Goal: Task Accomplishment & Management: Manage account settings

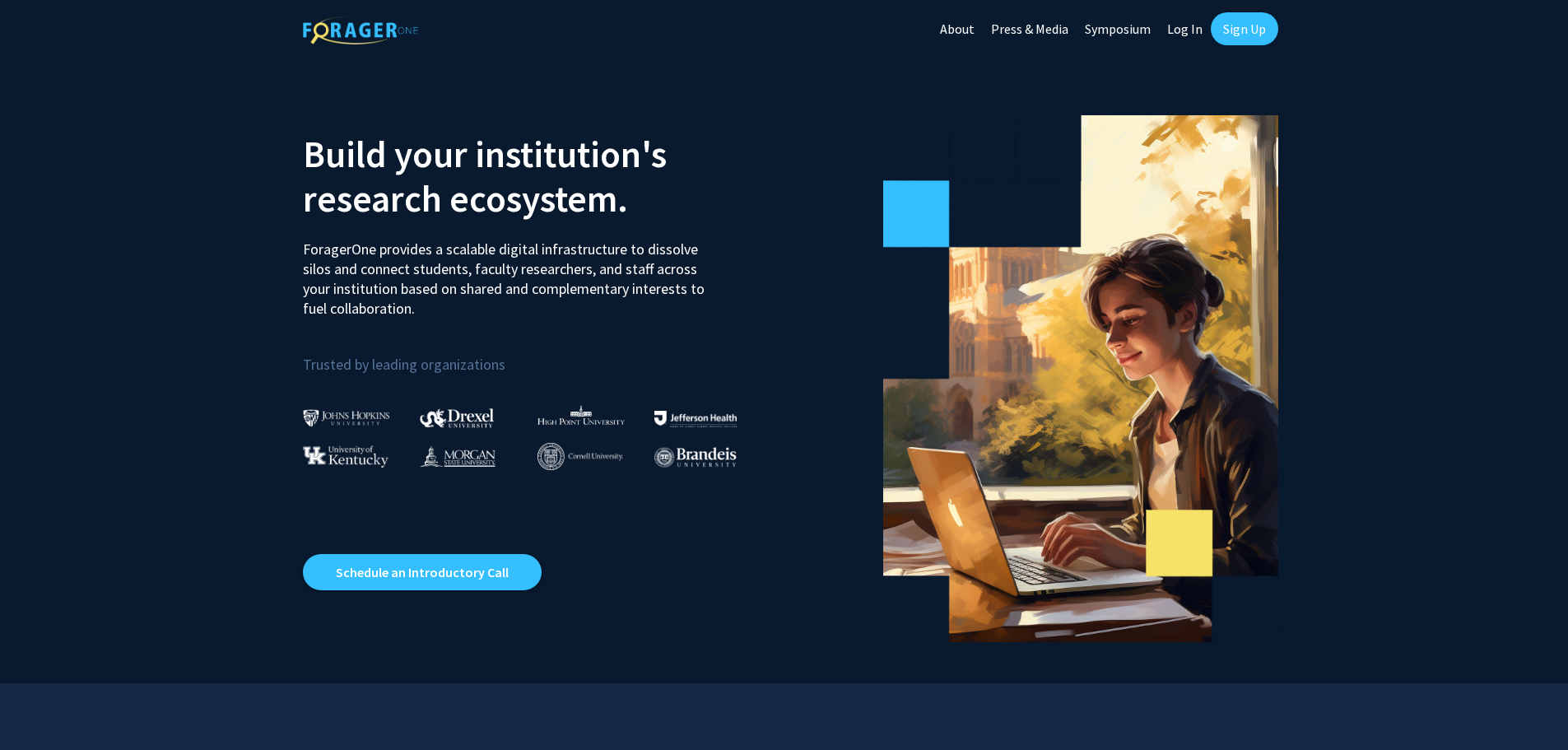
click at [1193, 30] on link "Log In" at bounding box center [1185, 29] width 52 height 57
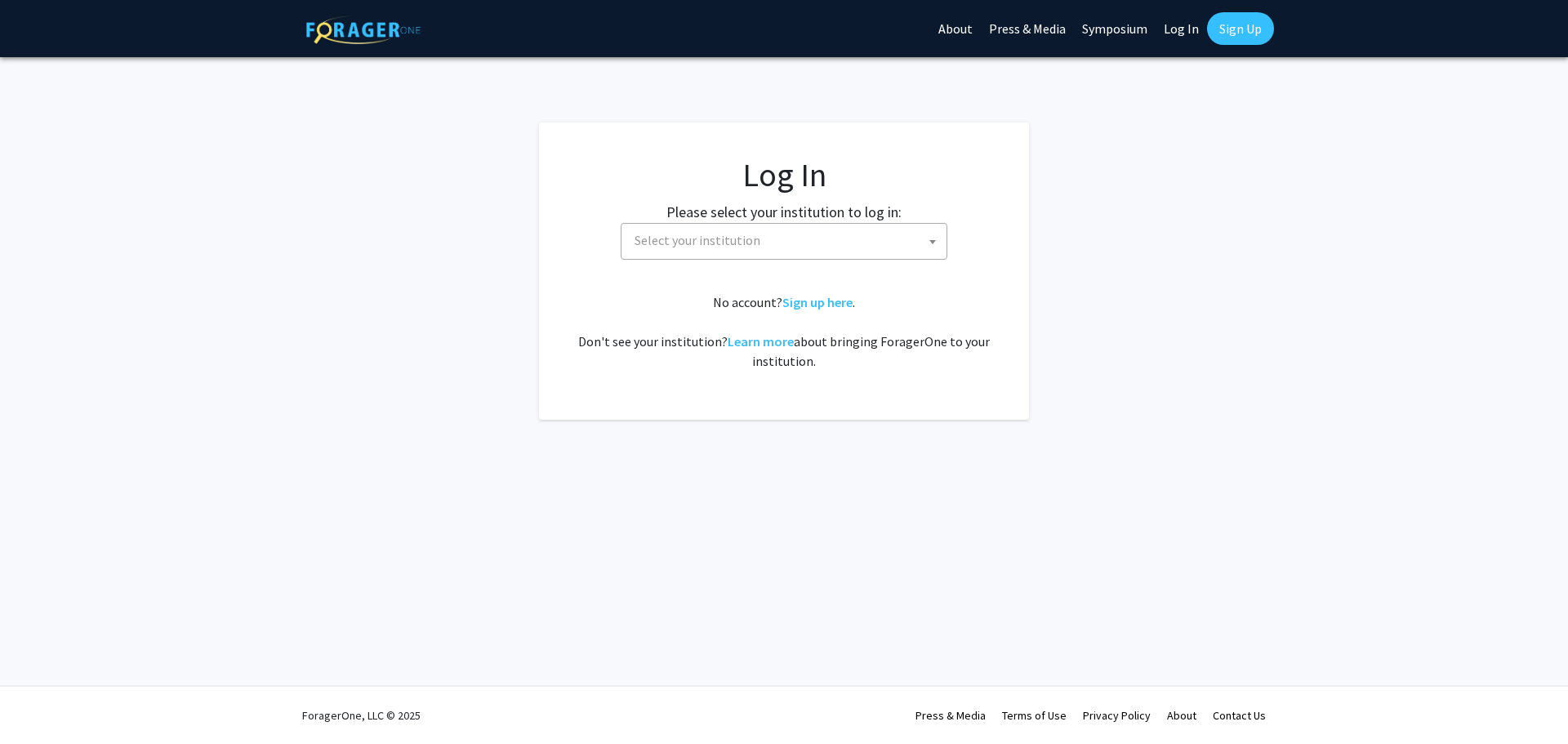
click at [786, 227] on span "Select your institution" at bounding box center [787, 239] width 318 height 33
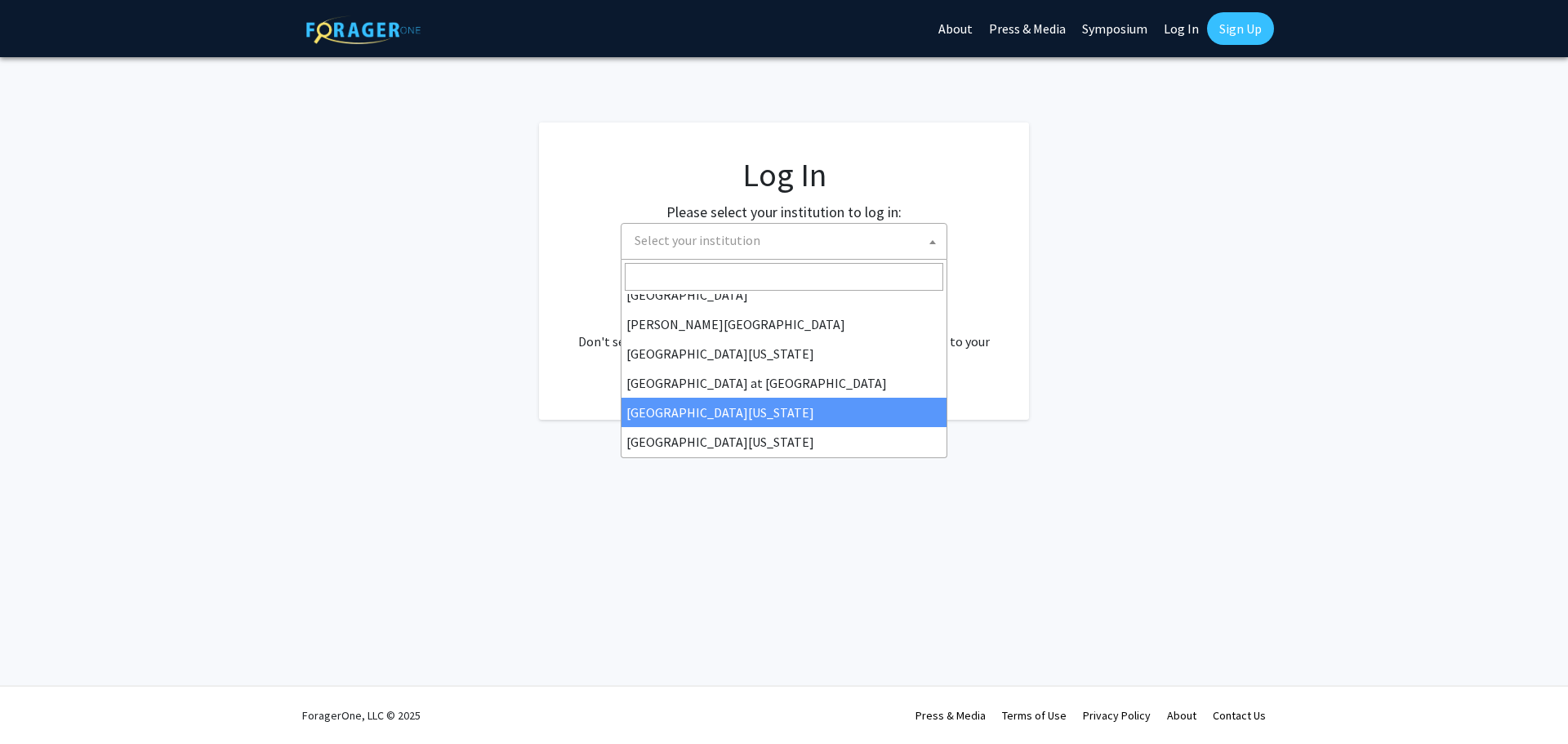
scroll to position [572, 0]
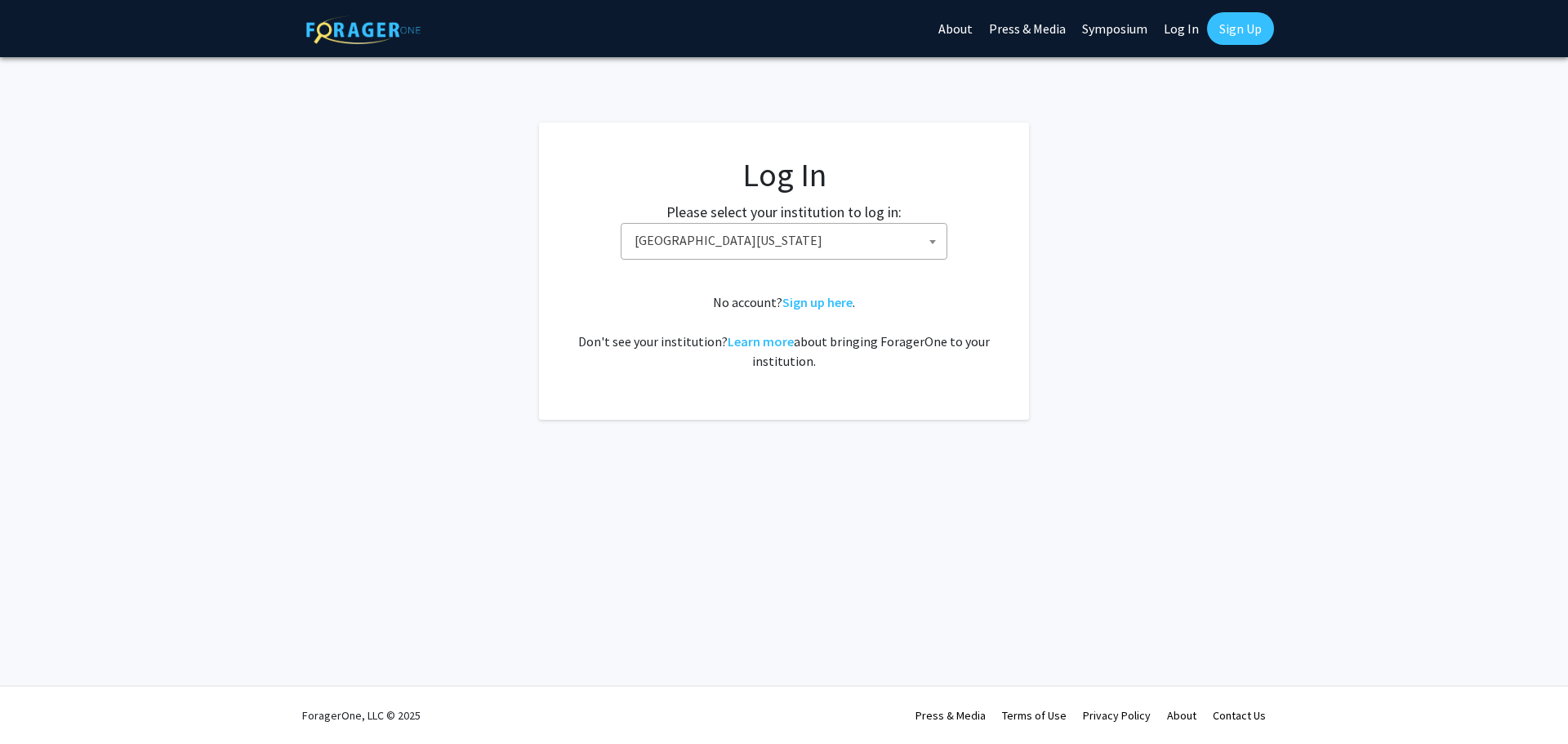
select select "33"
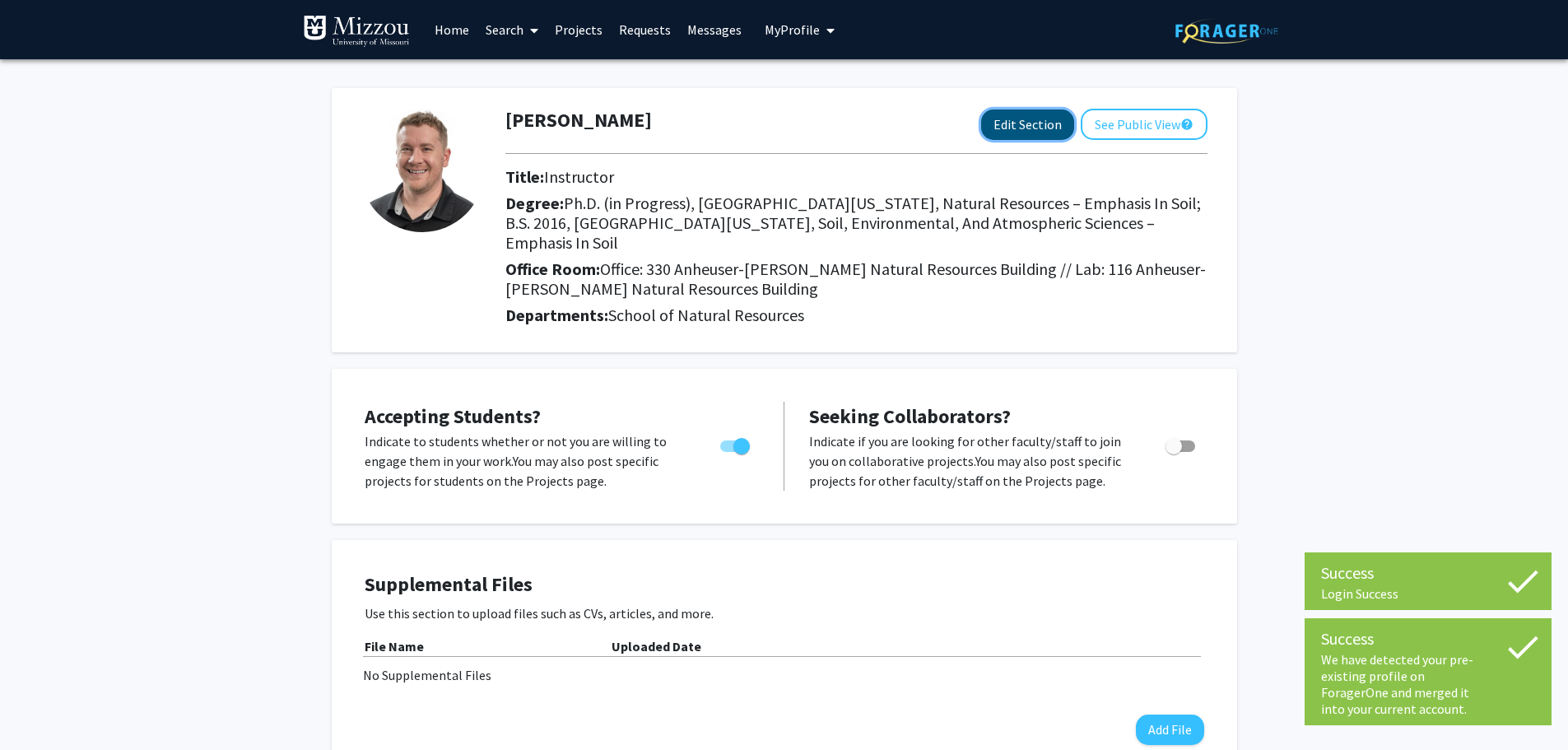
click at [998, 128] on button "Edit Section" at bounding box center [1027, 125] width 93 height 31
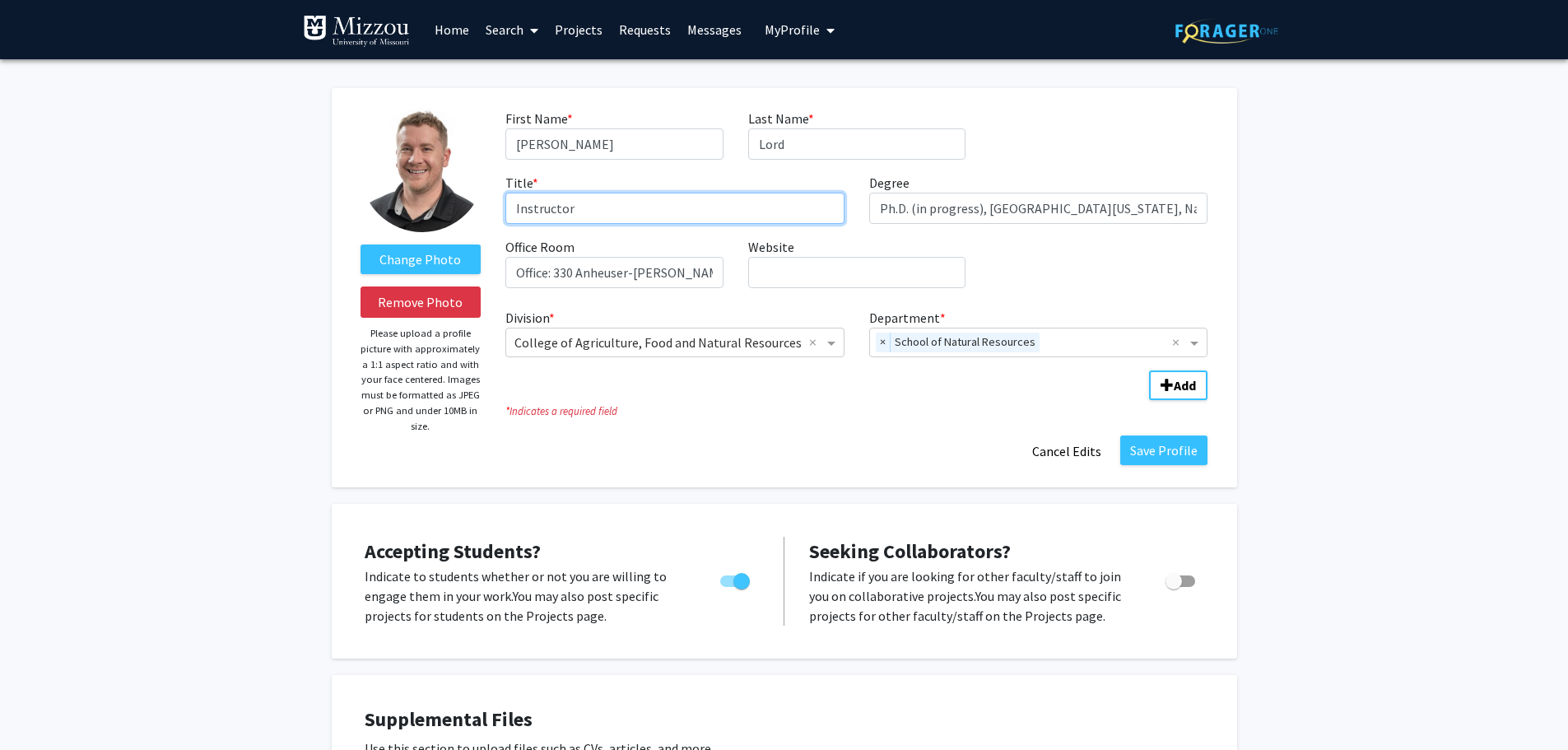
click at [575, 210] on input "Instructor" at bounding box center [675, 208] width 339 height 32
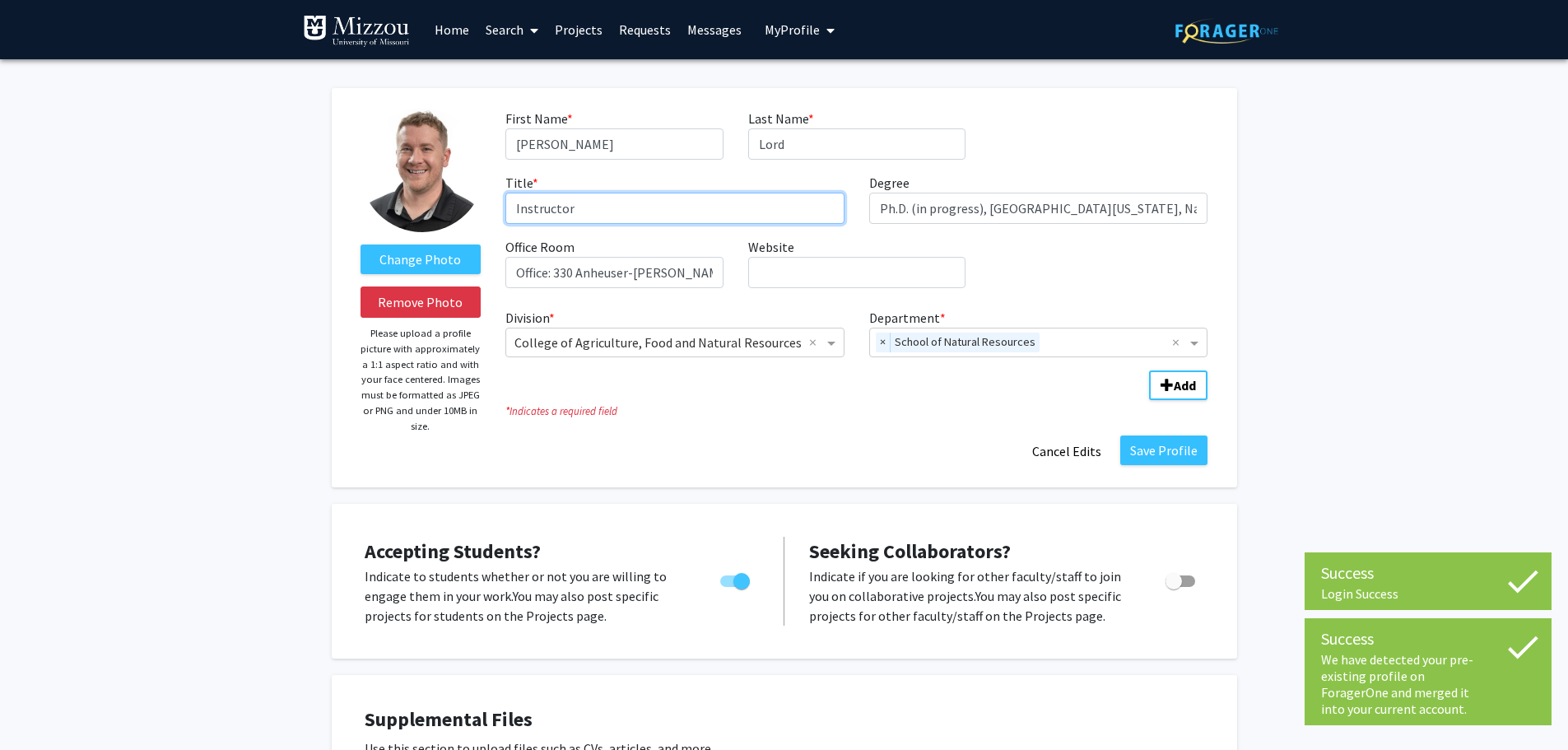
click at [575, 210] on input "Instructor" at bounding box center [675, 208] width 339 height 32
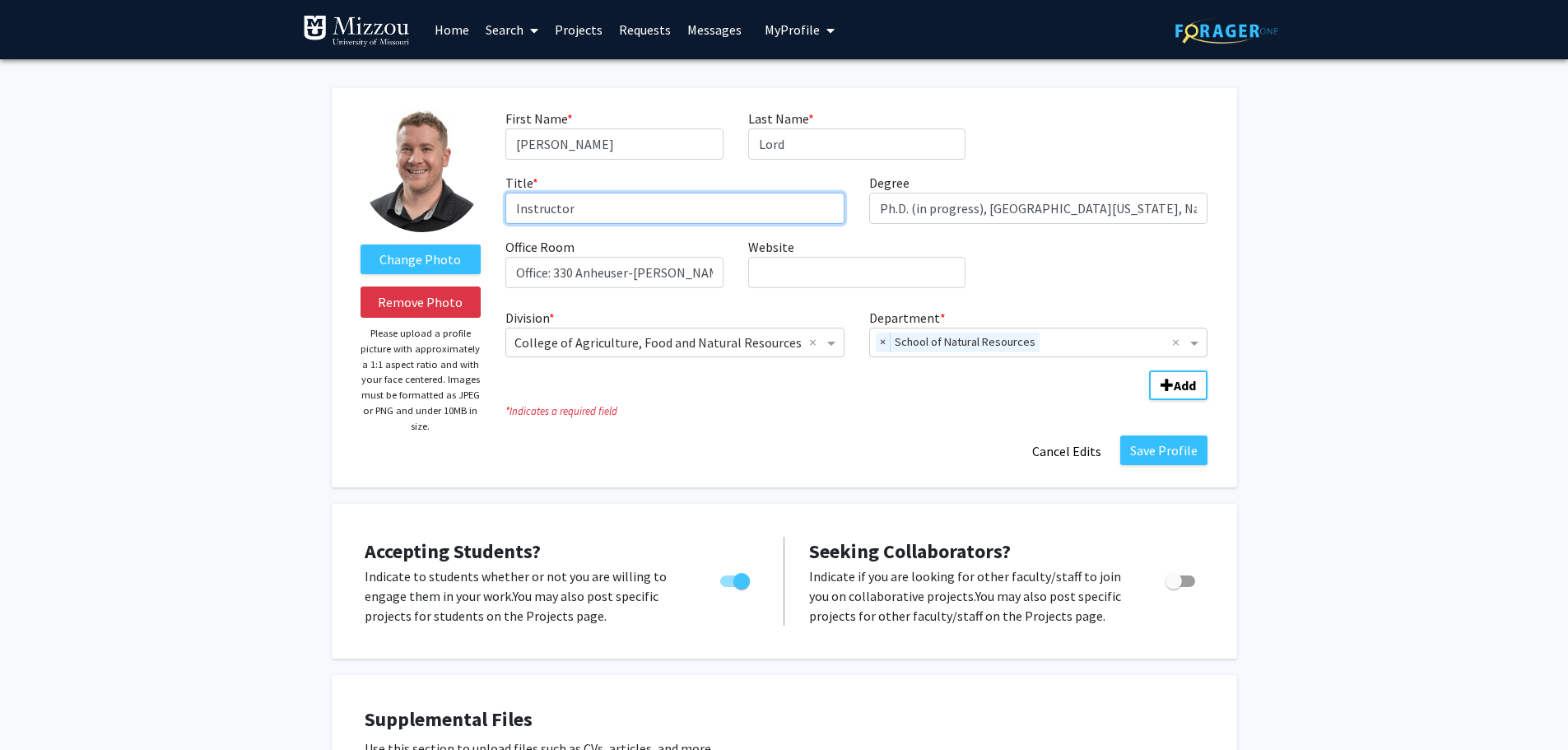
click at [575, 210] on input "Instructor" at bounding box center [675, 208] width 339 height 32
type input "Assistant Research Professor"
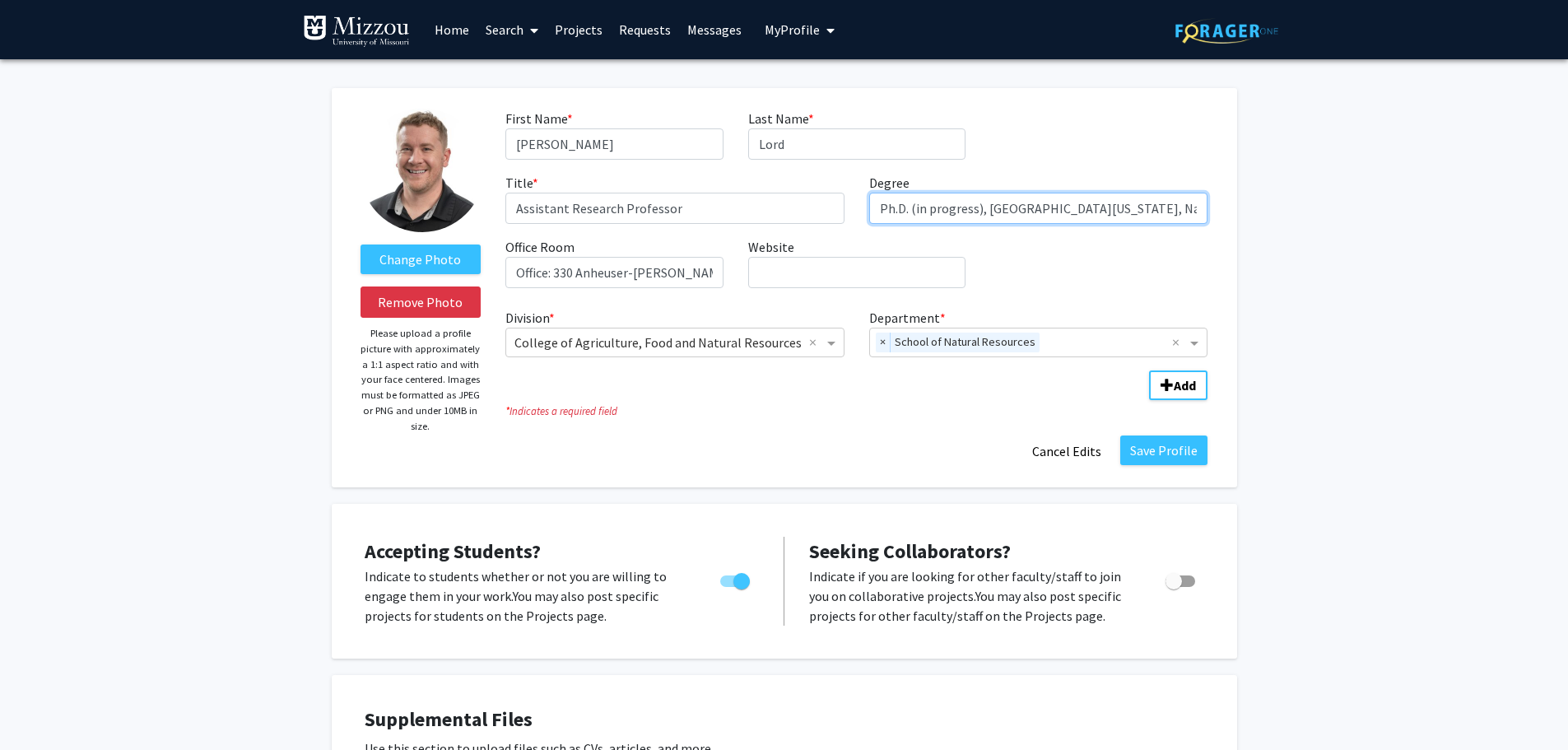
drag, startPoint x: 912, startPoint y: 210, endPoint x: 980, endPoint y: 210, distance: 68.0
click at [980, 210] on input "Ph.D. (in progress), [GEOGRAPHIC_DATA][US_STATE], Natural Resources – Emphasis …" at bounding box center [1039, 208] width 339 height 32
type input "Ph.D., [GEOGRAPHIC_DATA][US_STATE], Natural Resources – Emphasis in Soil; B.S. …"
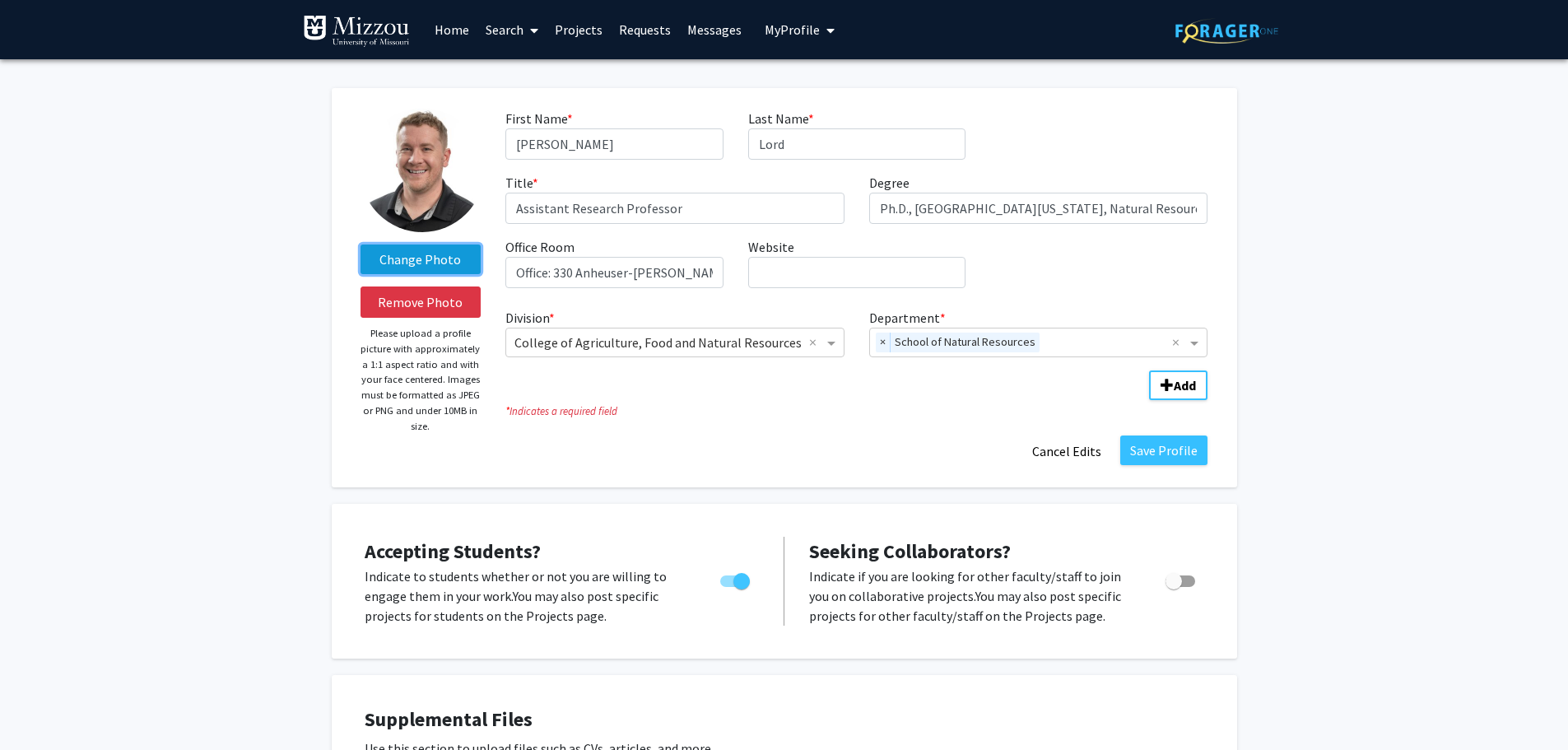
click at [430, 255] on label "Change Photo" at bounding box center [420, 259] width 121 height 30
click at [0, 0] on input "Change Photo" at bounding box center [0, 0] width 0 height 0
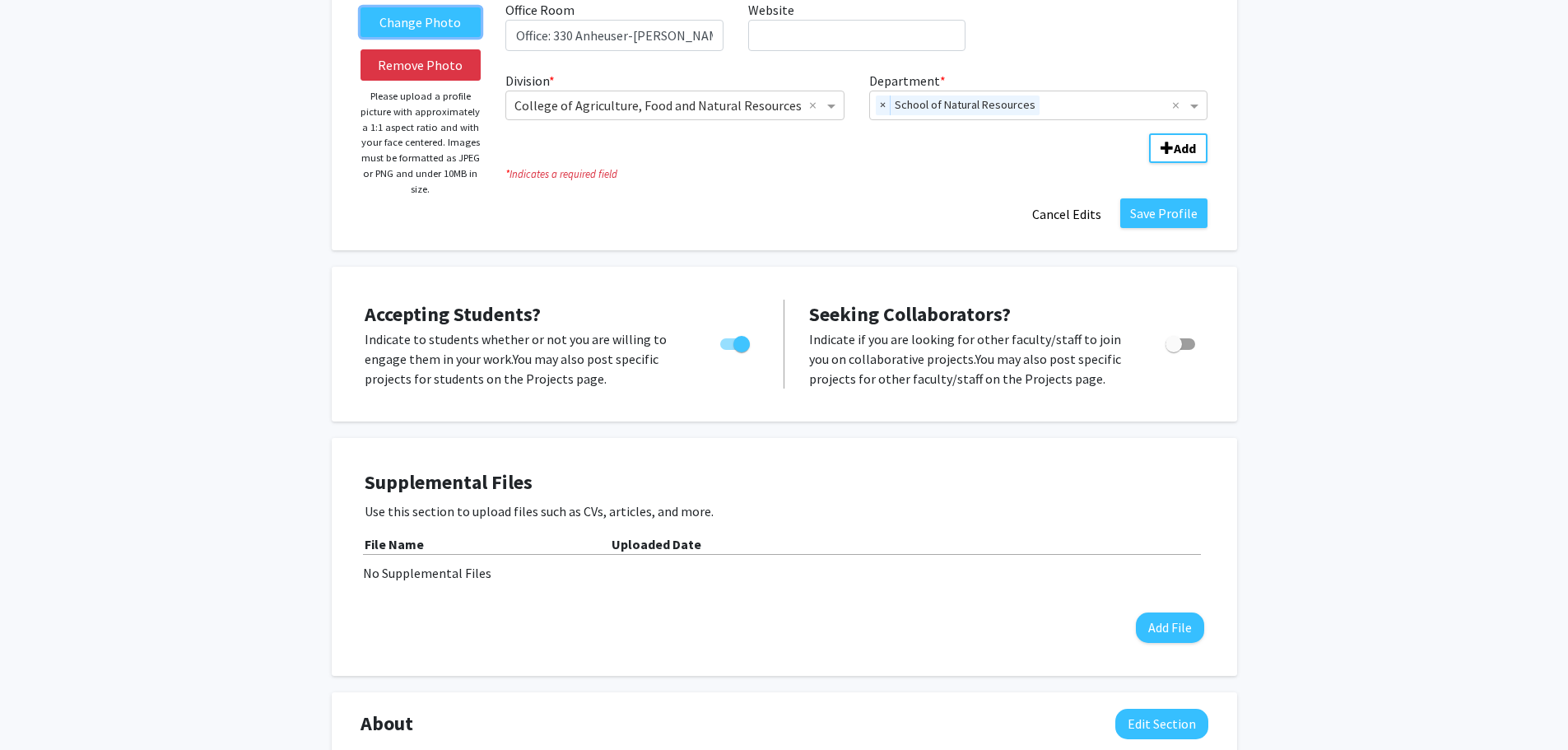
scroll to position [330, 0]
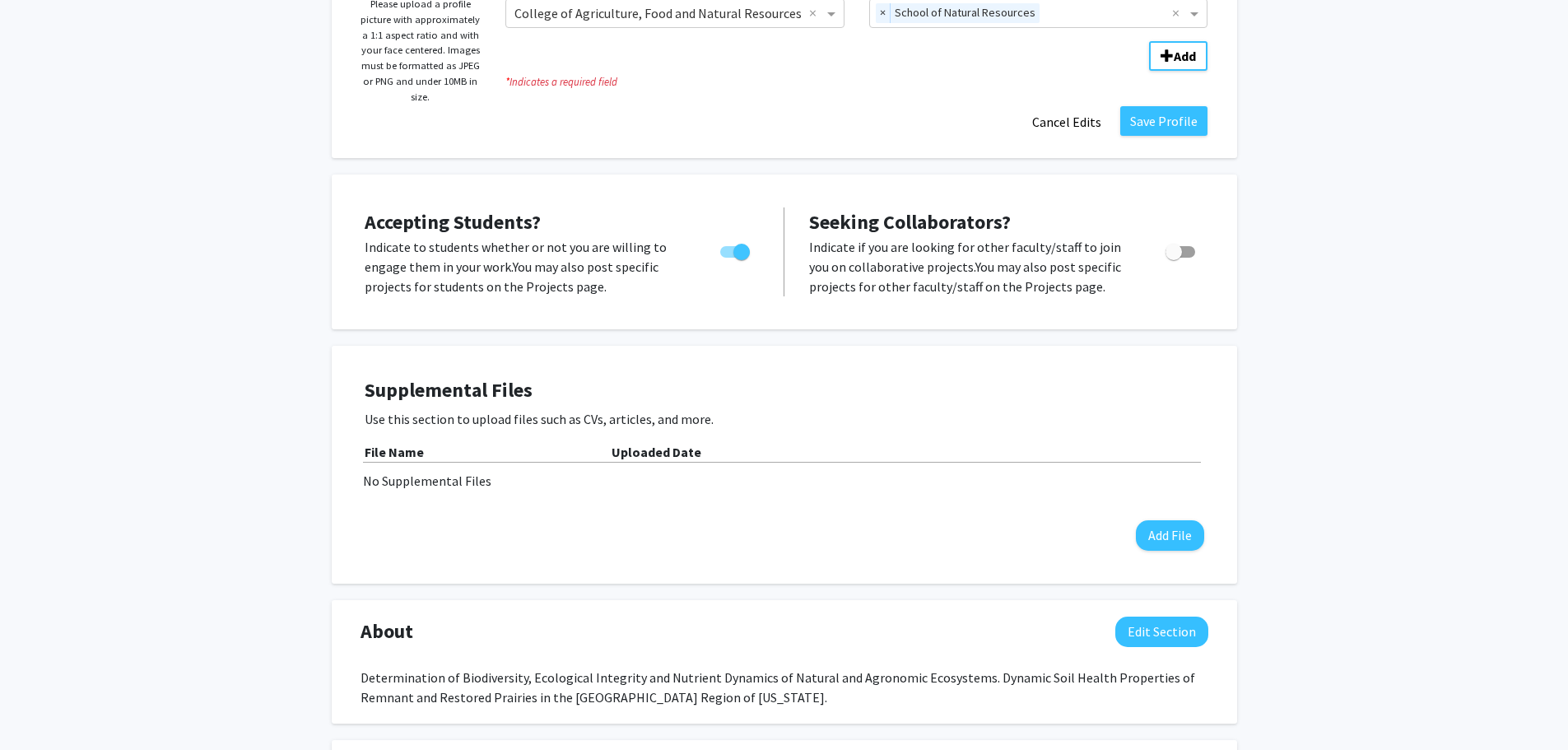
click at [1169, 255] on span "Toggle" at bounding box center [1173, 251] width 16 height 16
click at [1173, 258] on input "Toggle" at bounding box center [1173, 258] width 1 height 1
checkbox input "true"
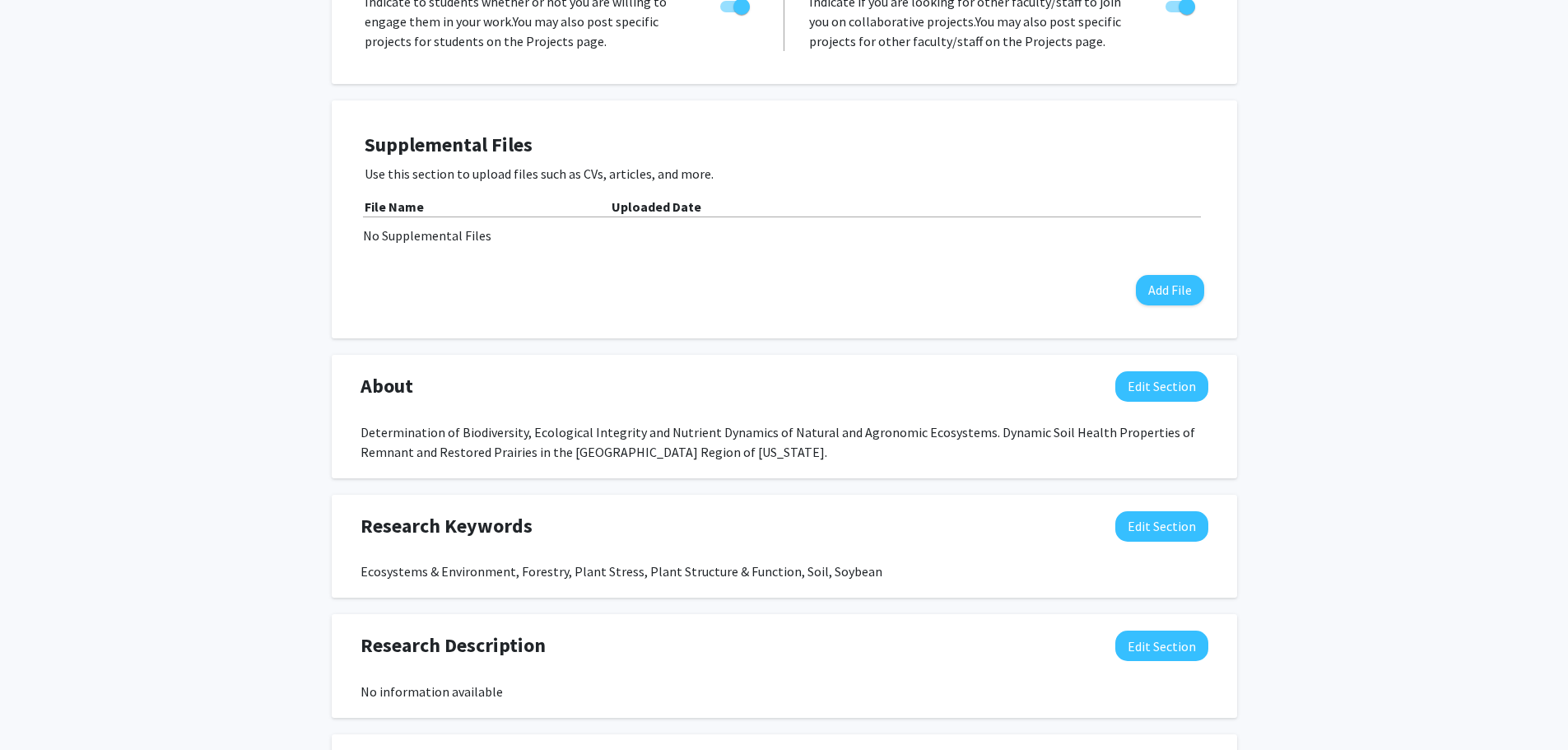
scroll to position [577, 0]
click at [1154, 386] on button "Edit Section" at bounding box center [1161, 385] width 93 height 31
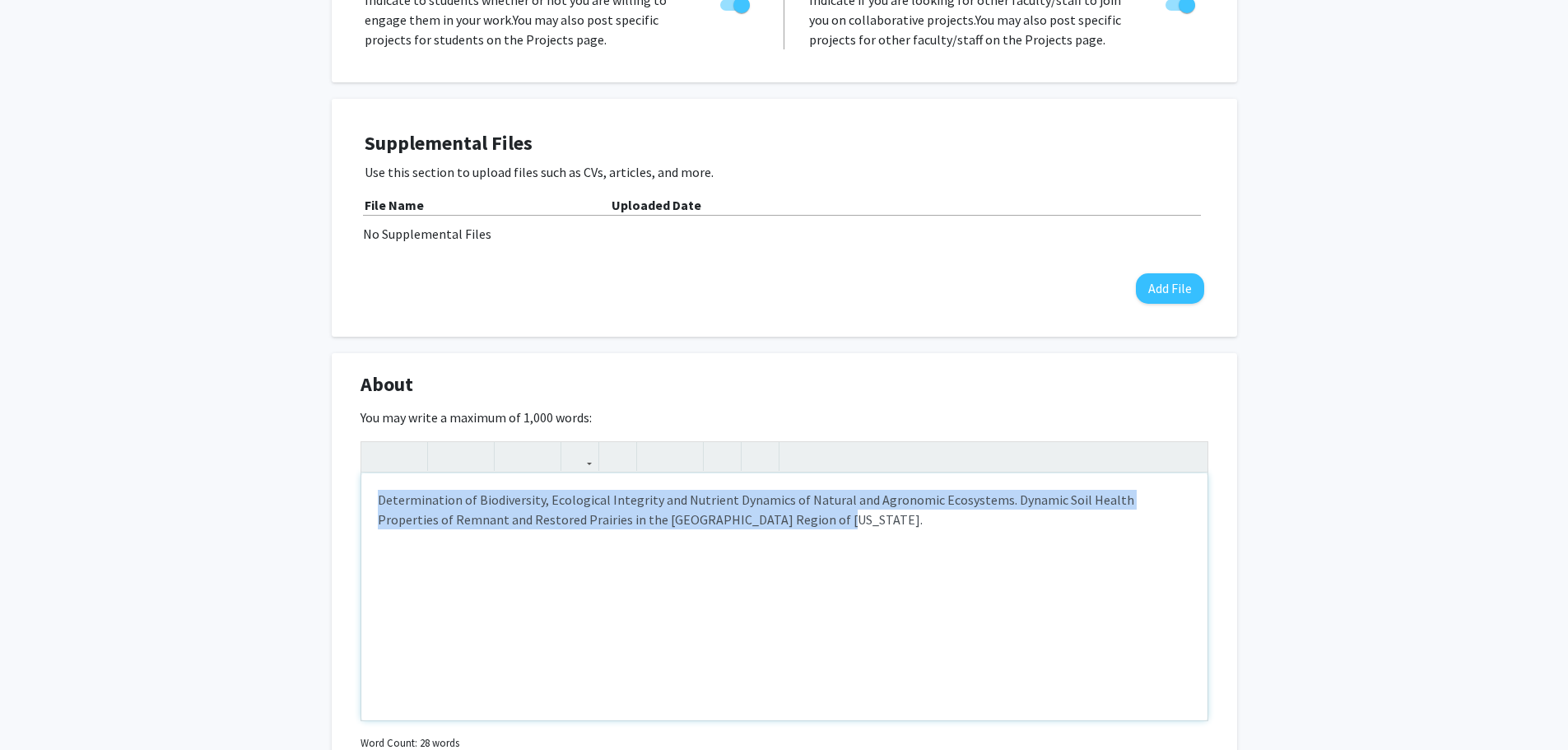
drag, startPoint x: 377, startPoint y: 496, endPoint x: 828, endPoint y: 514, distance: 451.4
click at [828, 514] on div "Determination of Biodiversity, Ecological Integrity and Nutrient Dynamics of Na…" at bounding box center [784, 597] width 846 height 247
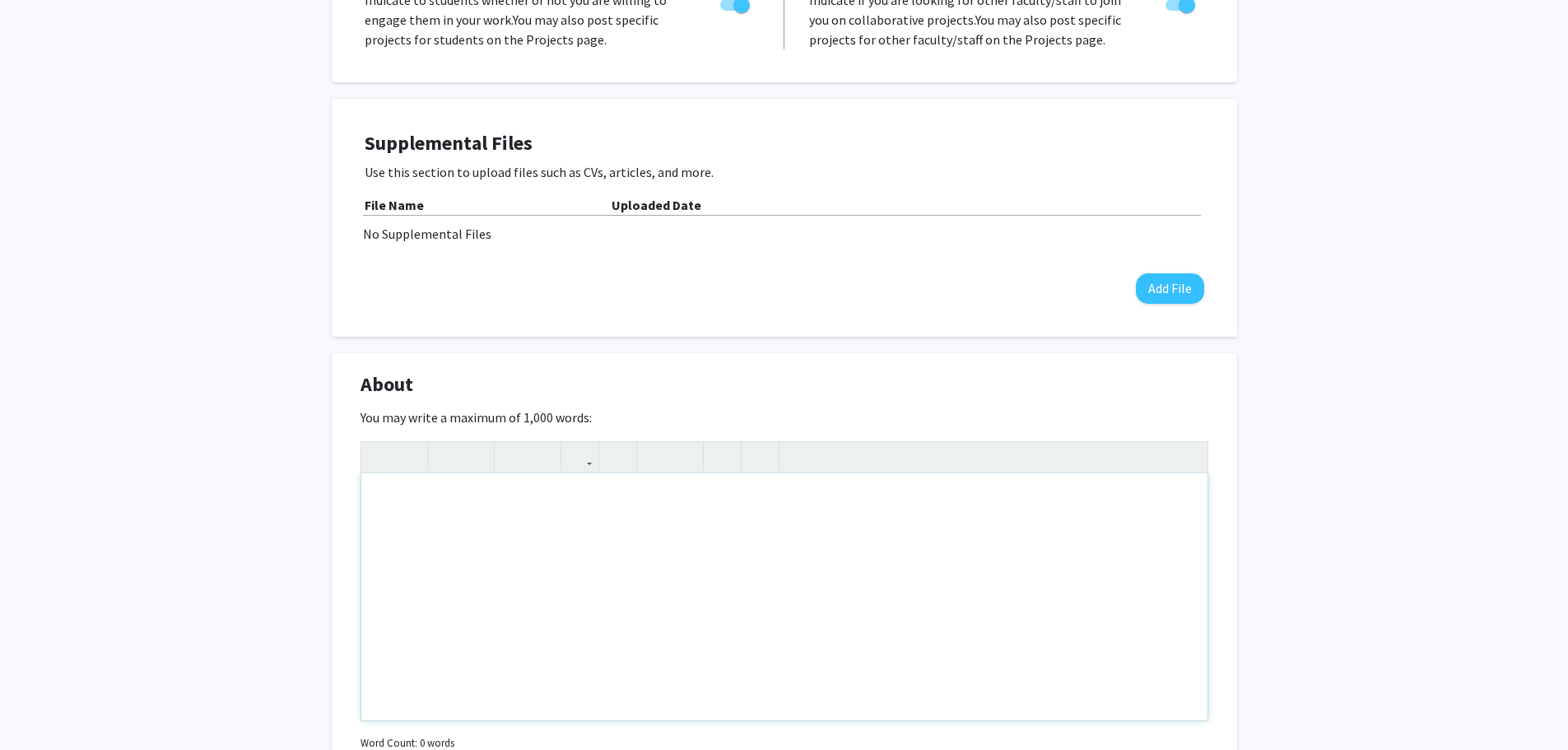
click at [475, 548] on div "Note to users with screen readers: Please deactivate our accessibility plugin f…" at bounding box center [784, 597] width 846 height 247
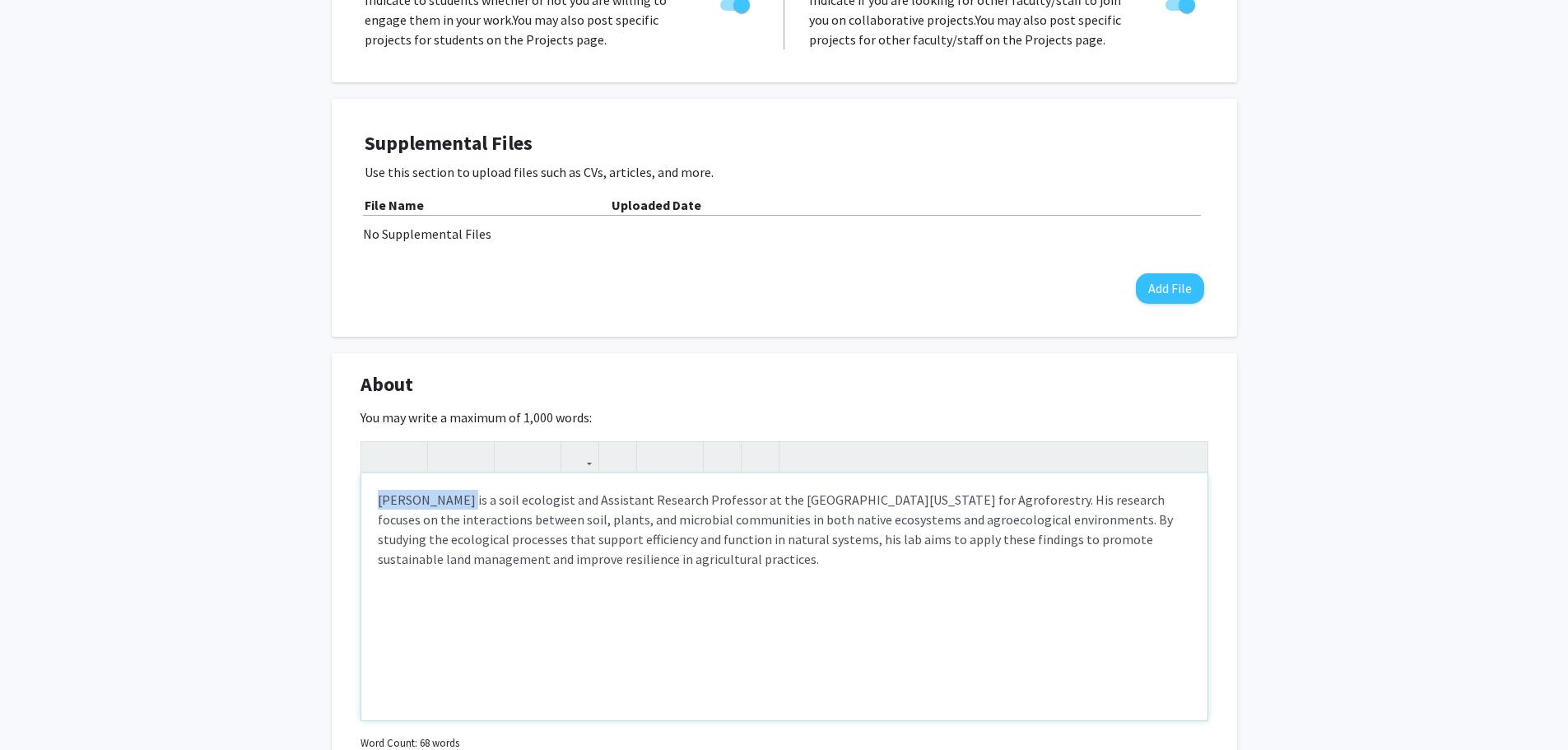
drag, startPoint x: 457, startPoint y: 498, endPoint x: 372, endPoint y: 500, distance: 85.0
click at [372, 500] on div "[PERSON_NAME] is a soil ecologist and Assistant Research Professor at the [GEOG…" at bounding box center [784, 597] width 846 height 247
click at [971, 498] on p "I am a soil ecologist and Assistant Research Professor at the [GEOGRAPHIC_DATA]…" at bounding box center [784, 529] width 813 height 80
click at [697, 538] on p "I am a soil ecologist and Assistant Research Professor at the [GEOGRAPHIC_DATA]…" at bounding box center [784, 529] width 813 height 80
click at [786, 619] on div "I am a soil ecologist and Assistant Research Professor at the [GEOGRAPHIC_DATA]…" at bounding box center [784, 597] width 846 height 247
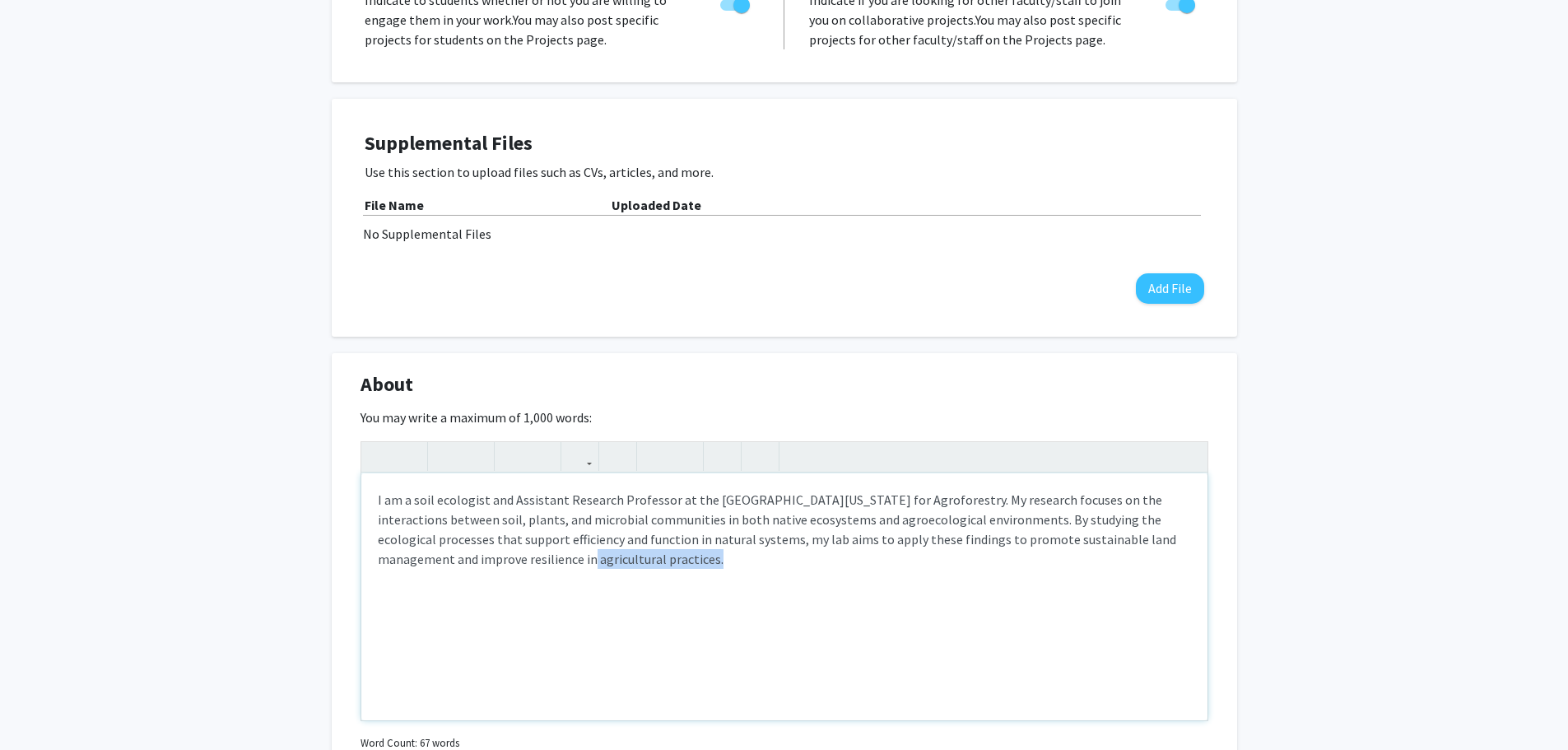
drag, startPoint x: 557, startPoint y: 557, endPoint x: 434, endPoint y: 554, distance: 123.0
click at [434, 554] on p "I am a soil ecologist and Assistant Research Professor at the [GEOGRAPHIC_DATA]…" at bounding box center [784, 529] width 813 height 80
type textarea "<p>I am a soil ecologist and Assistant Research Professor at the [GEOGRAPHIC_DA…"
click at [511, 614] on div "I am a soil ecologist and Assistant Research Professor at the [GEOGRAPHIC_DATA]…" at bounding box center [784, 597] width 846 height 247
click at [601, 579] on div "I am a soil ecologist and Assistant Research Professor at the [GEOGRAPHIC_DATA]…" at bounding box center [784, 597] width 846 height 247
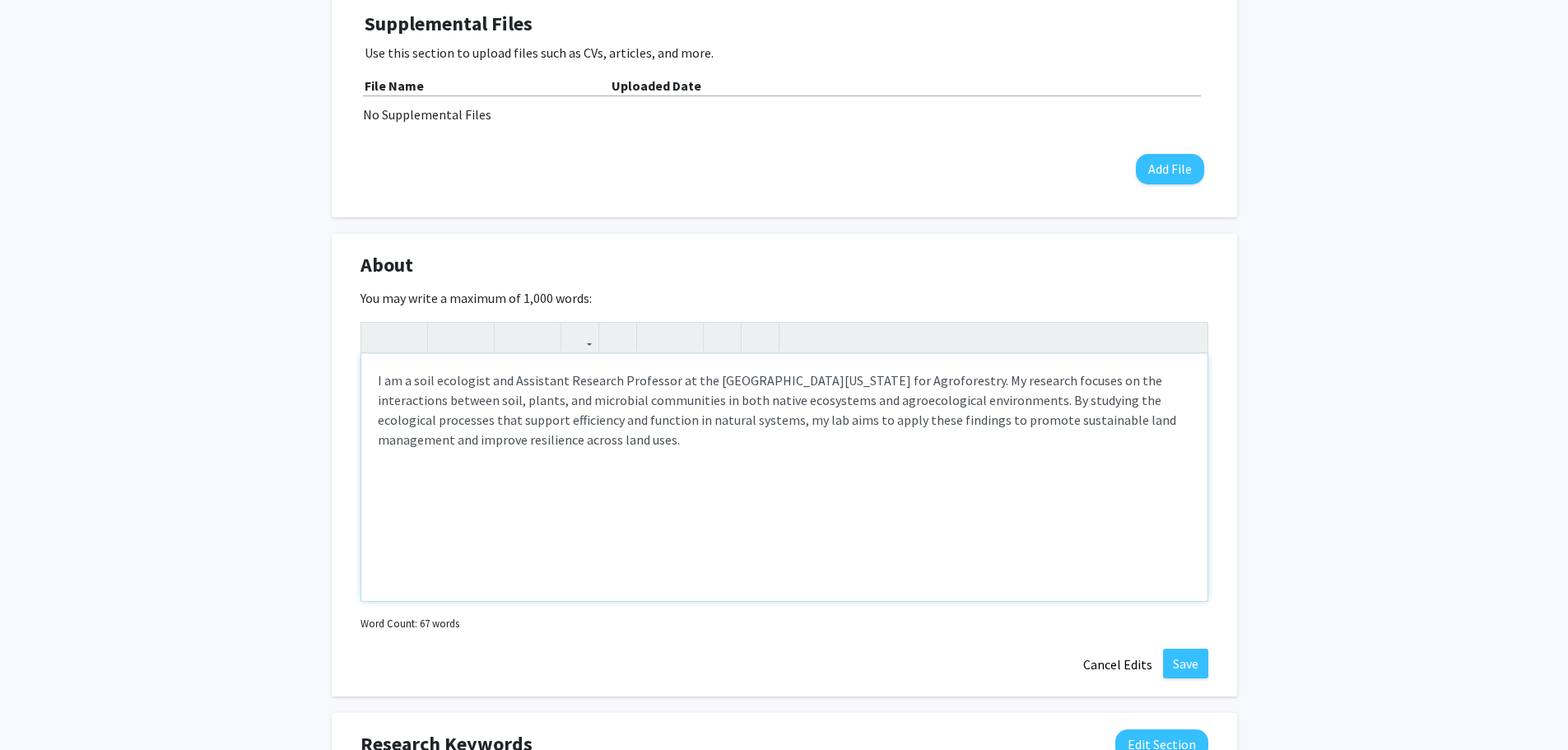
scroll to position [823, 0]
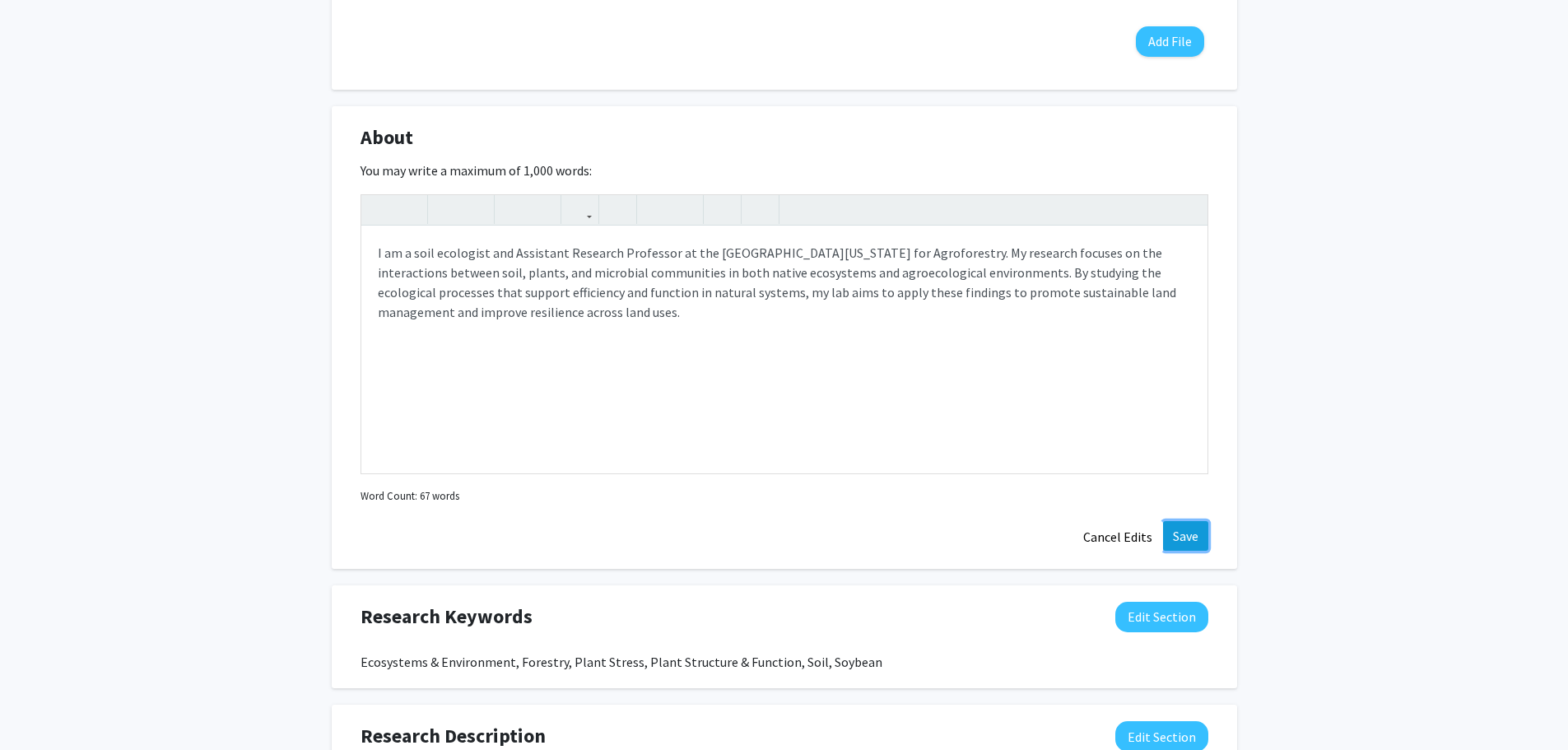
click at [1188, 530] on button "Save" at bounding box center [1185, 535] width 45 height 30
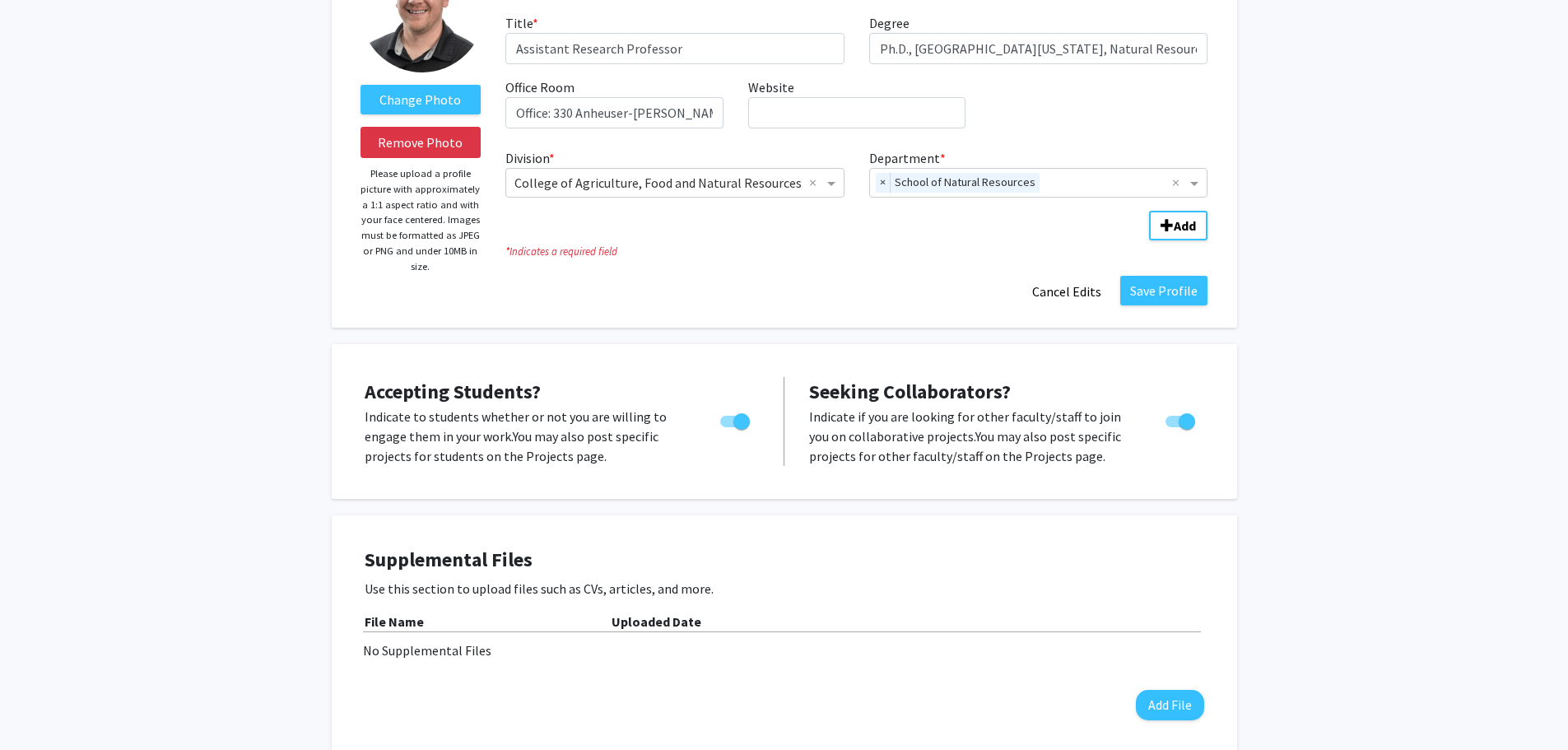
scroll to position [0, 0]
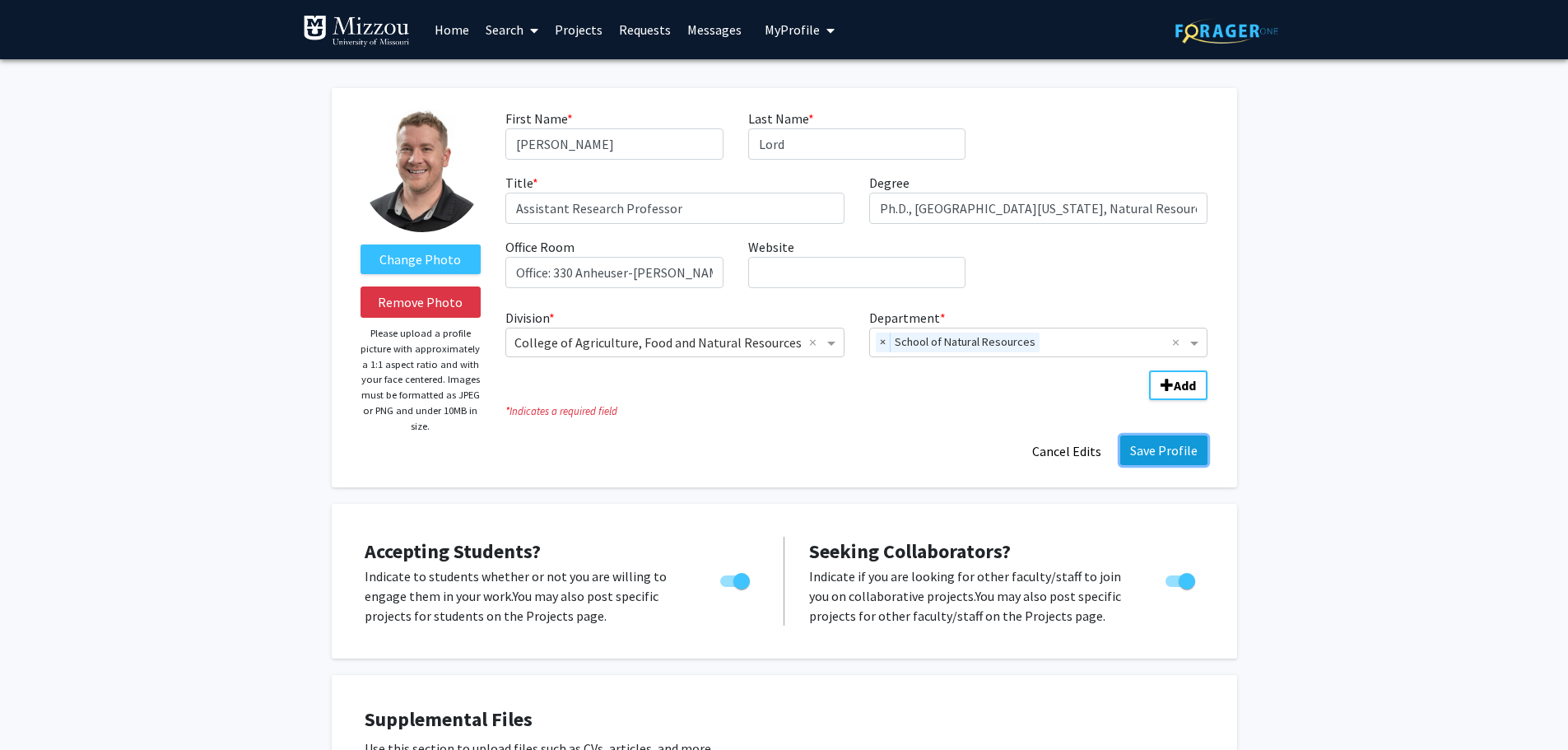
click at [1166, 452] on button "Save Profile" at bounding box center [1164, 450] width 87 height 30
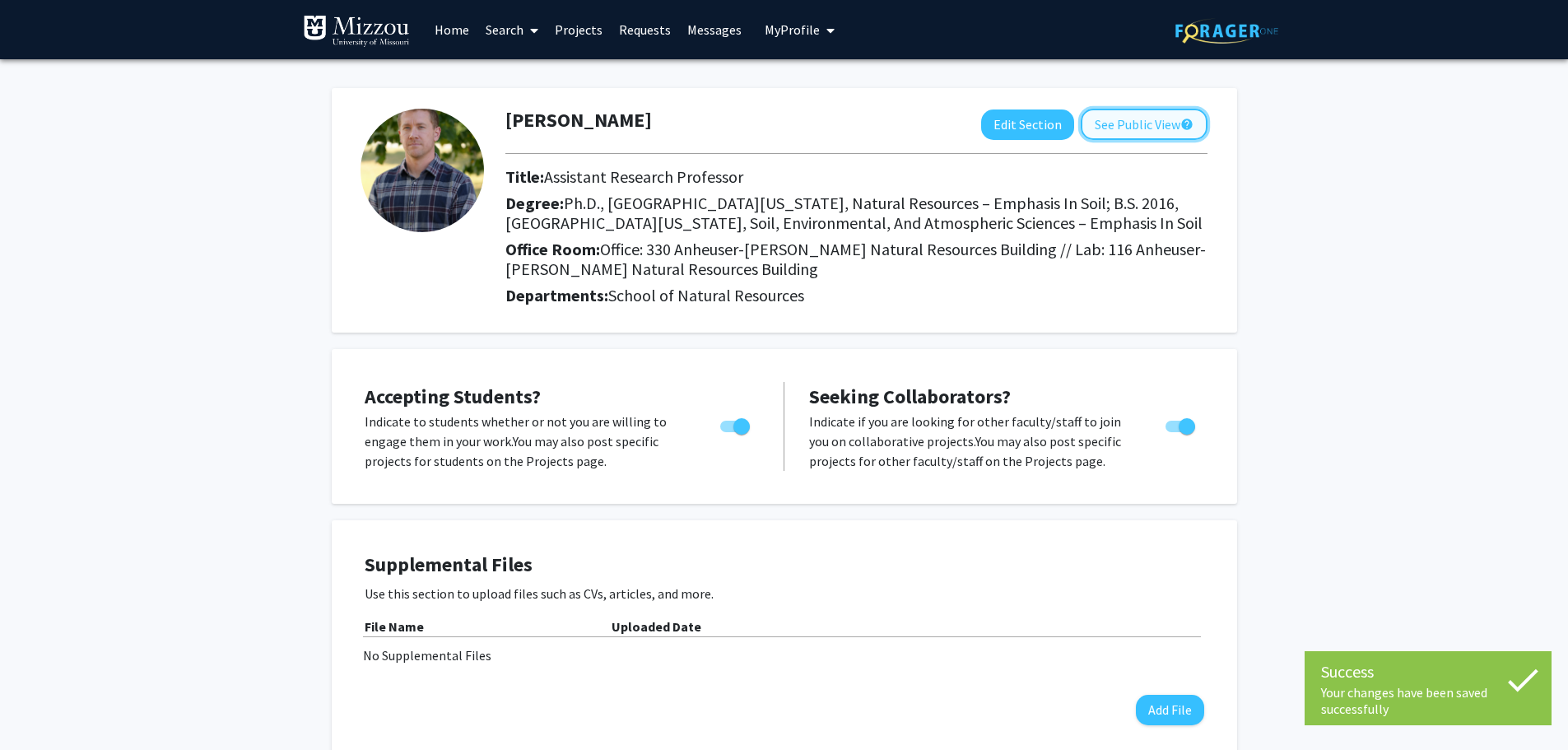
click at [1158, 130] on button "See Public View help" at bounding box center [1144, 124] width 126 height 32
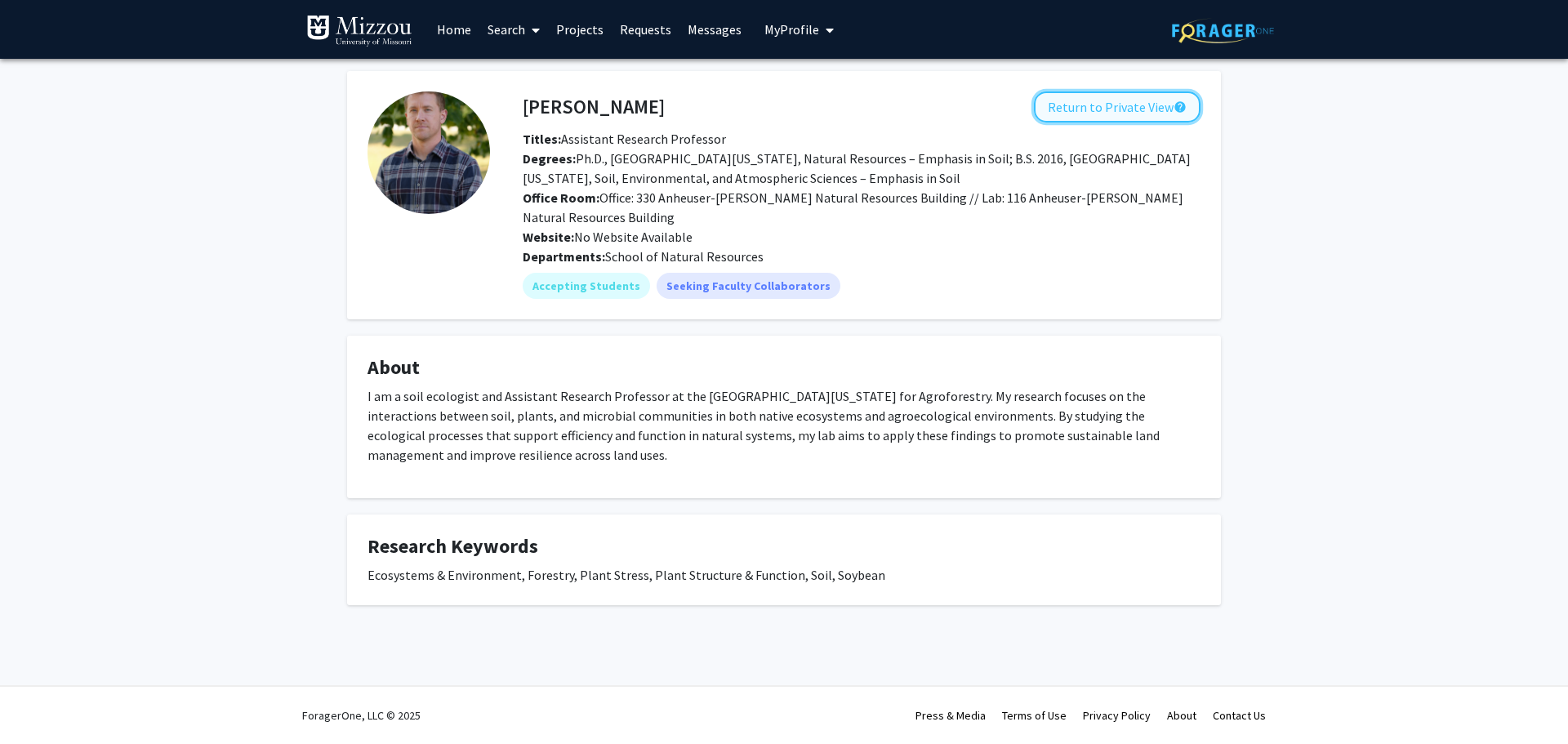
click at [1153, 105] on button "Return to Private View help" at bounding box center [1117, 106] width 166 height 31
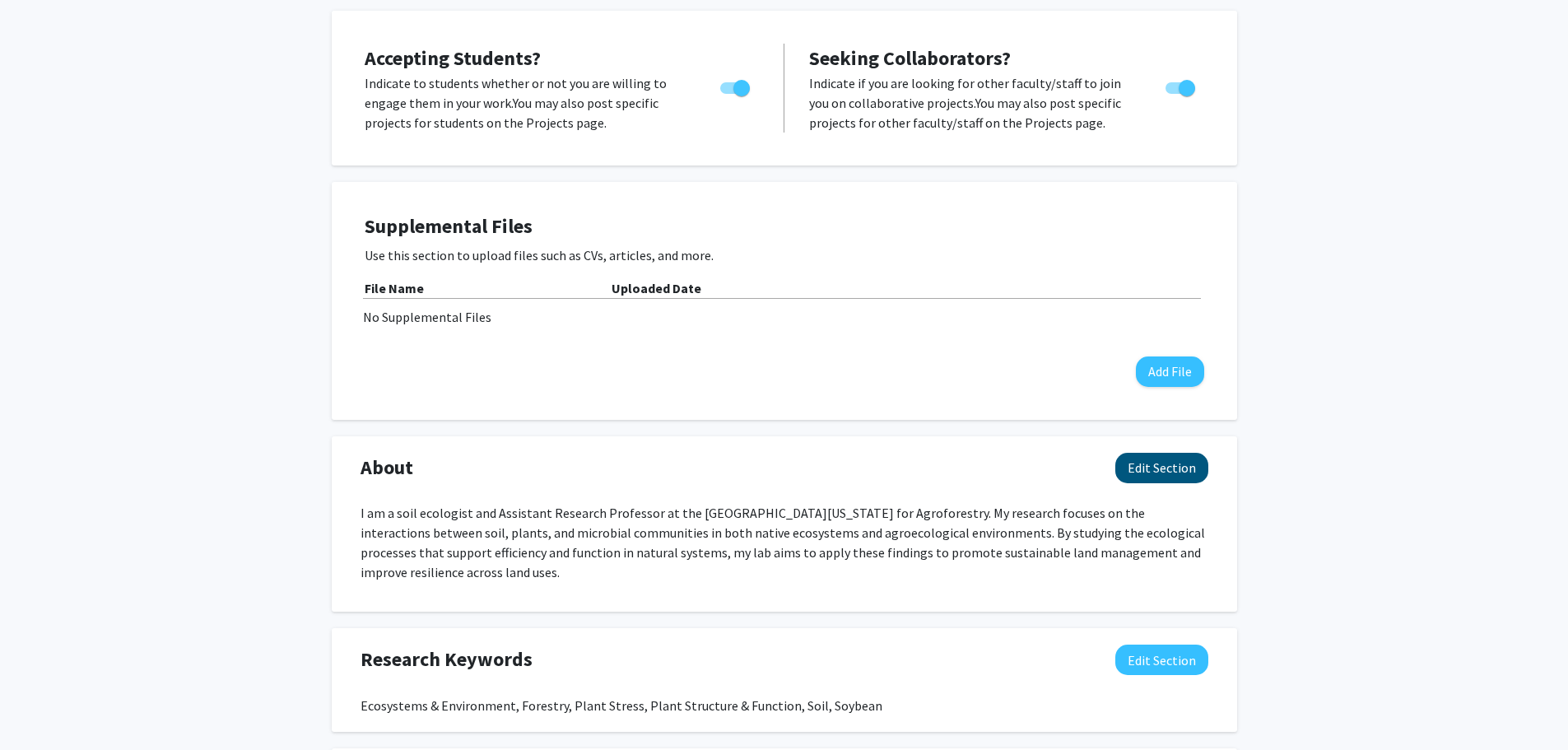
scroll to position [494, 0]
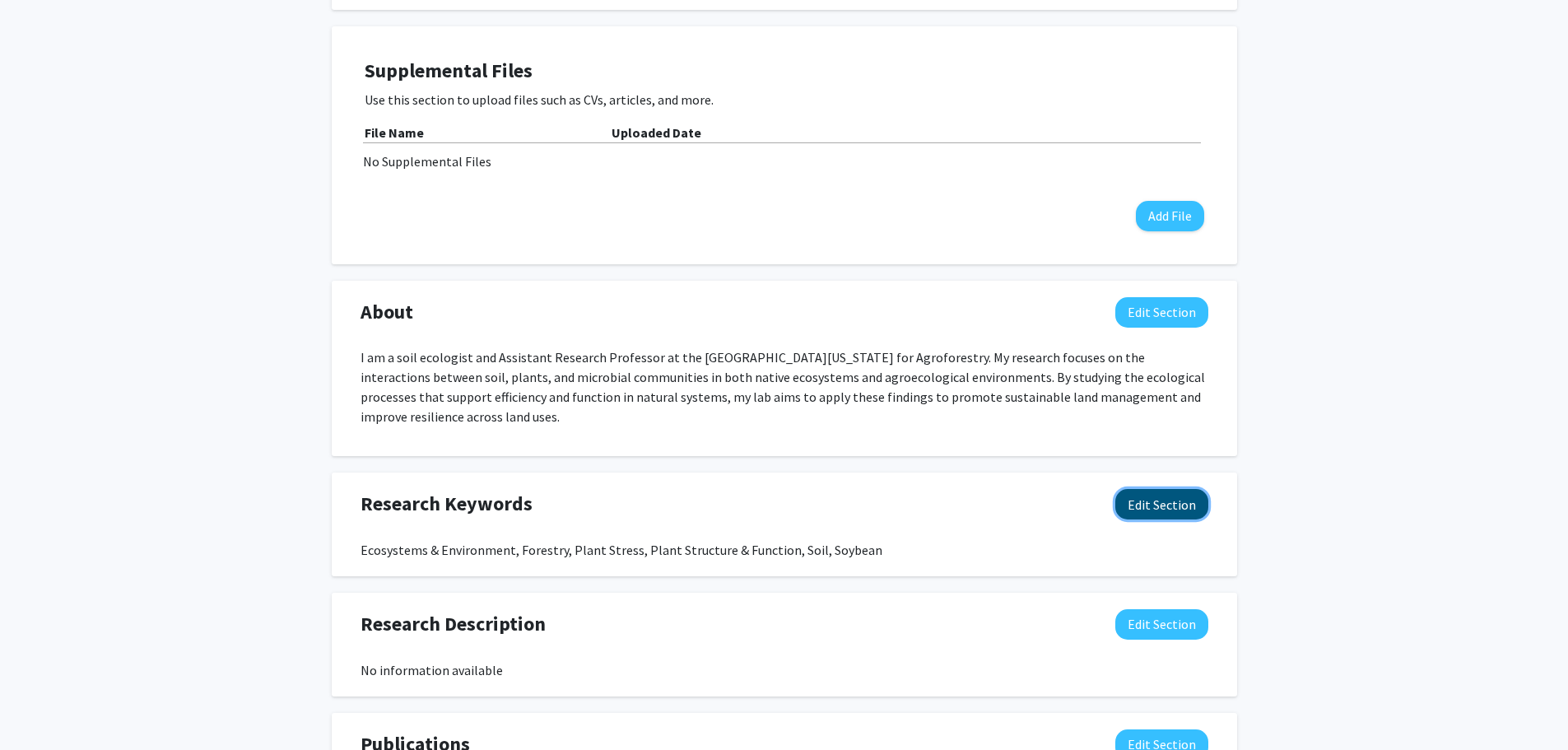
click at [1188, 507] on button "Edit Section" at bounding box center [1161, 504] width 93 height 31
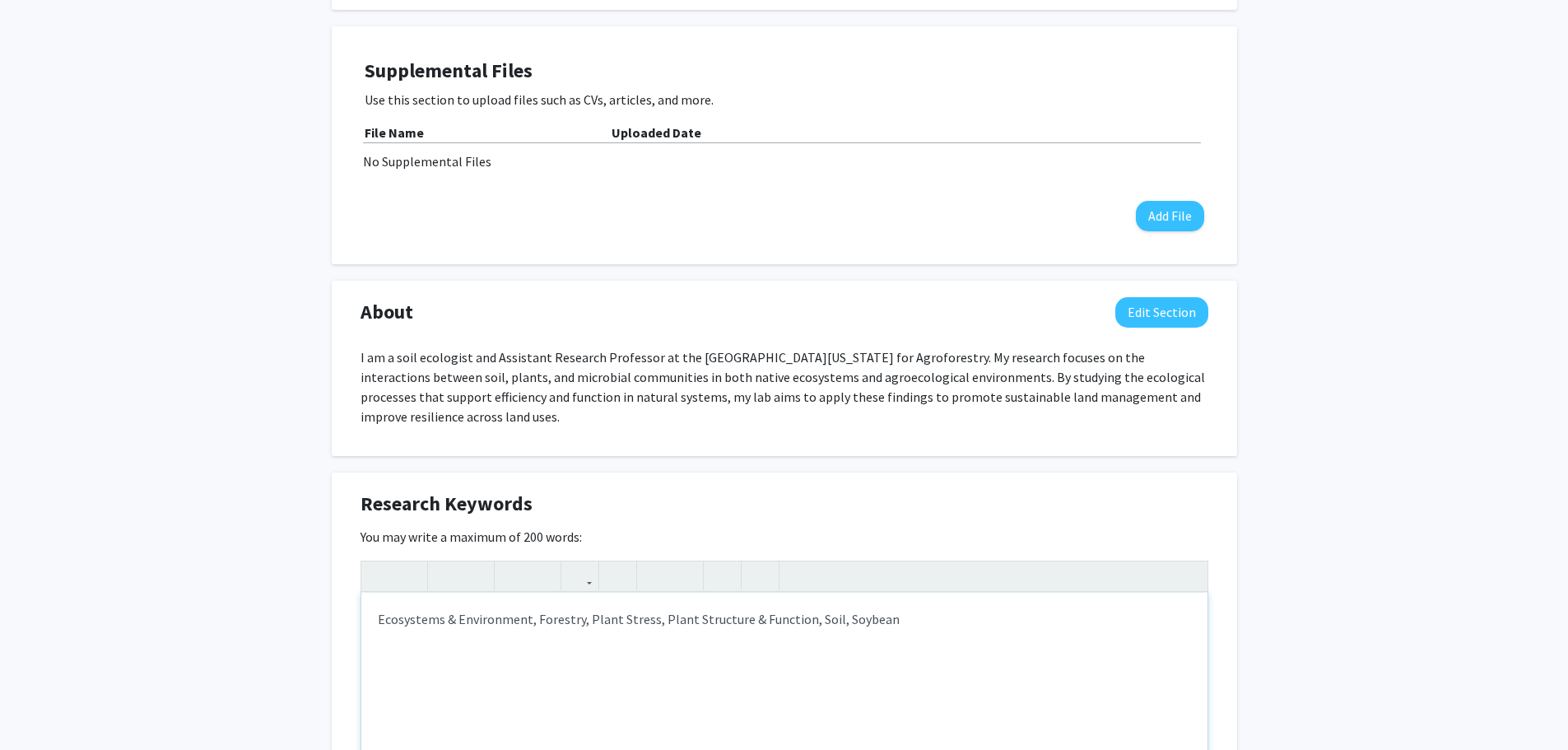
click at [829, 618] on div "Ecosystems & Environment, Forestry, Plant Stress, Plant Structure & Function, S…" at bounding box center [784, 716] width 846 height 247
click at [378, 616] on div "Ecosystems & Environment, Forestry, Plant Stress, Plant Structure & Function, S…" at bounding box center [784, 716] width 846 height 247
click at [1089, 621] on div "Microbial Ecology, Soil Ecology, Ecosystems & Environment, Forestry, Plant Stre…" at bounding box center [784, 716] width 846 height 247
drag, startPoint x: 1078, startPoint y: 621, endPoint x: 1007, endPoint y: 620, distance: 71.0
click at [1007, 620] on div "Microbial Ecology, Soil Ecology, Ecosystems & Environment, Forestry, Plant Stre…" at bounding box center [784, 716] width 846 height 247
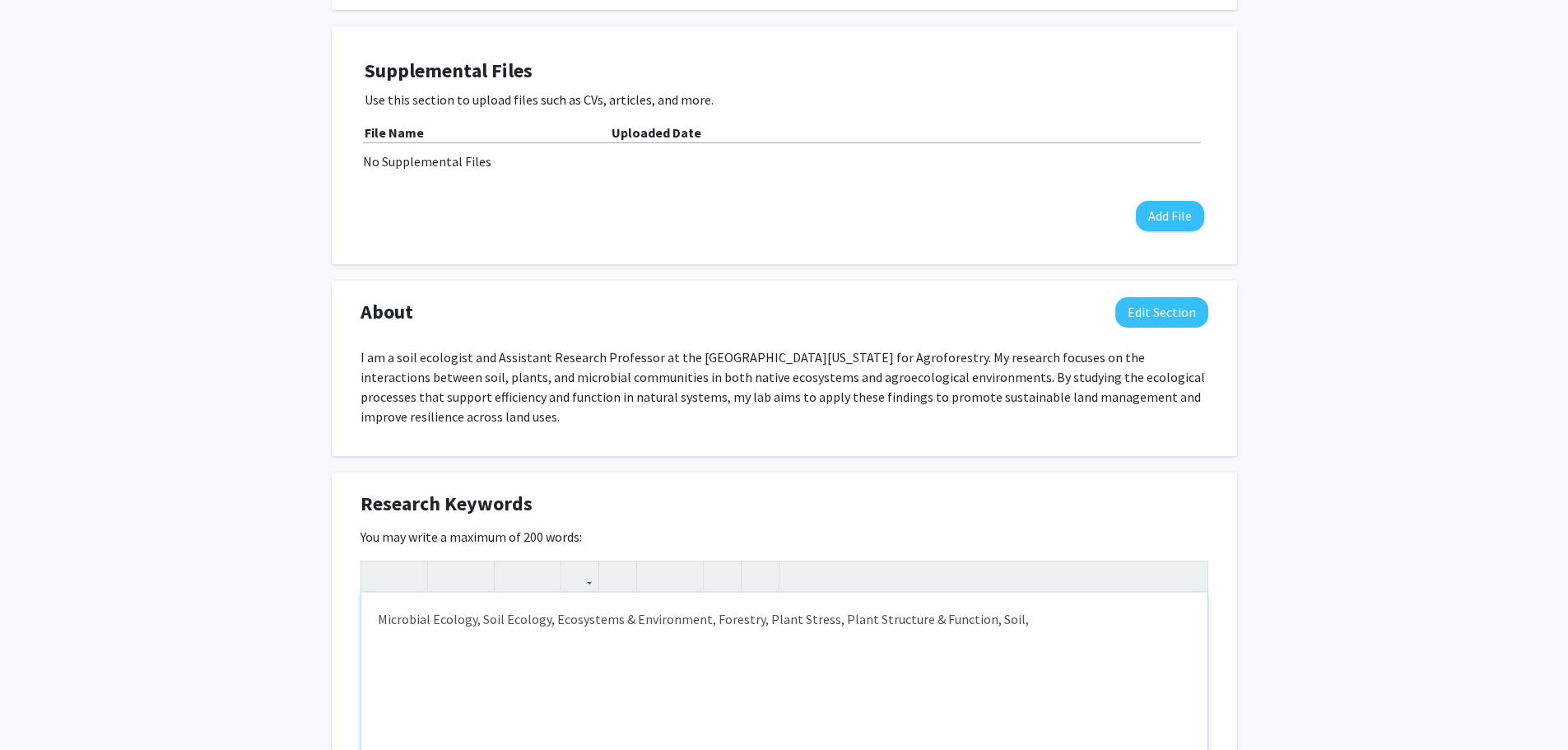
type textarea "Microbial Ecology, Soil Ecology, Ecosystems &amp; Environment, Forestry, Plant …"
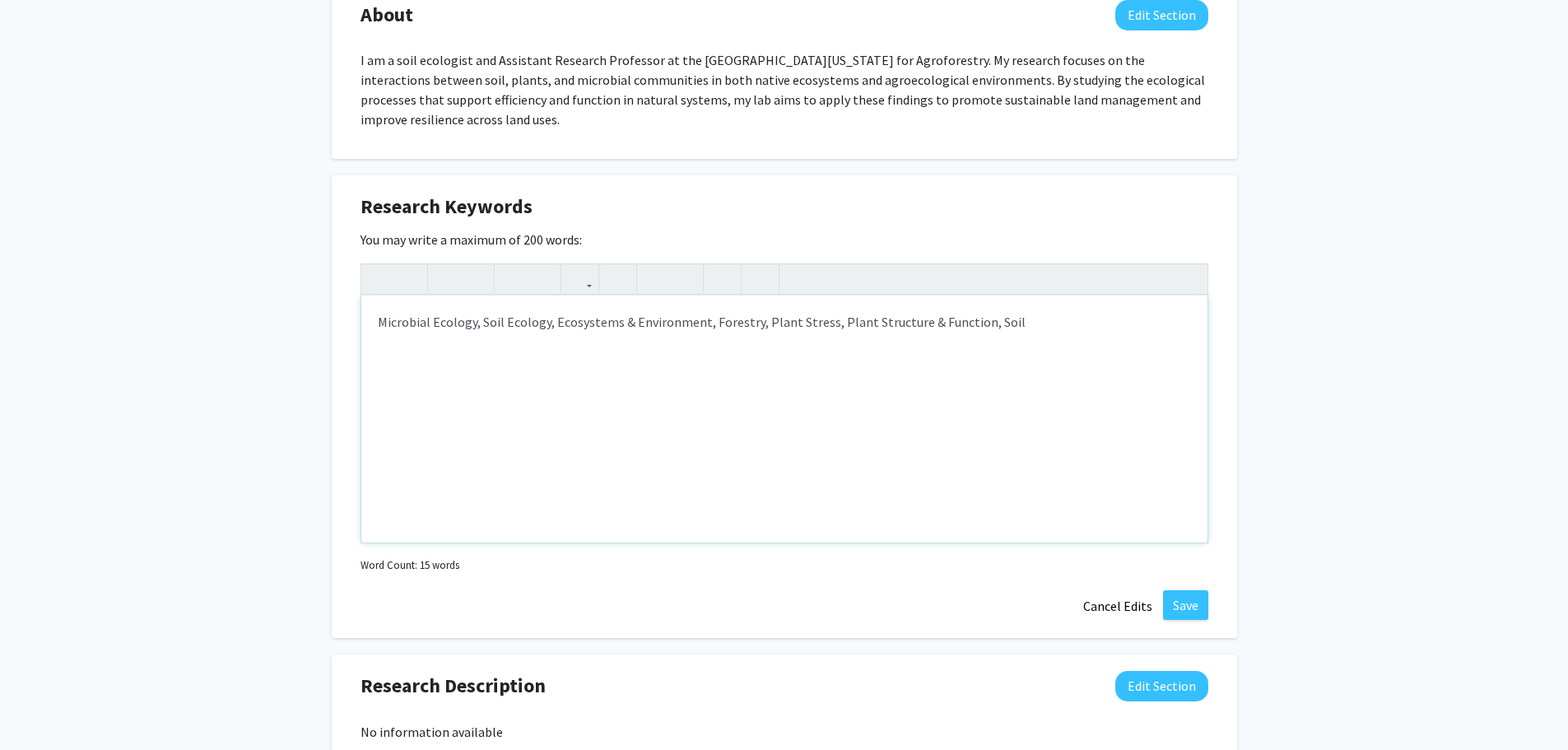
scroll to position [823, 0]
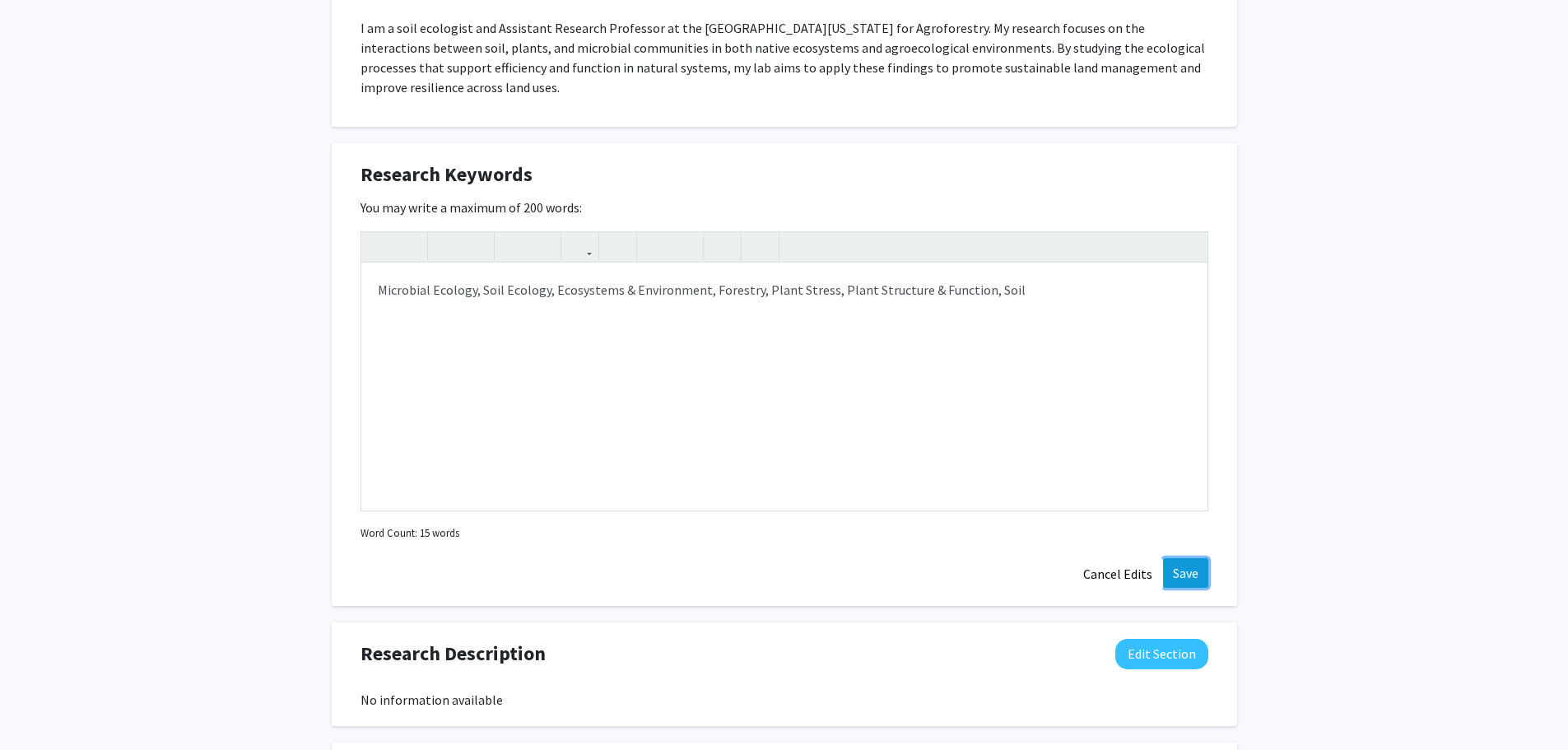
click at [1182, 576] on button "Save" at bounding box center [1185, 573] width 45 height 30
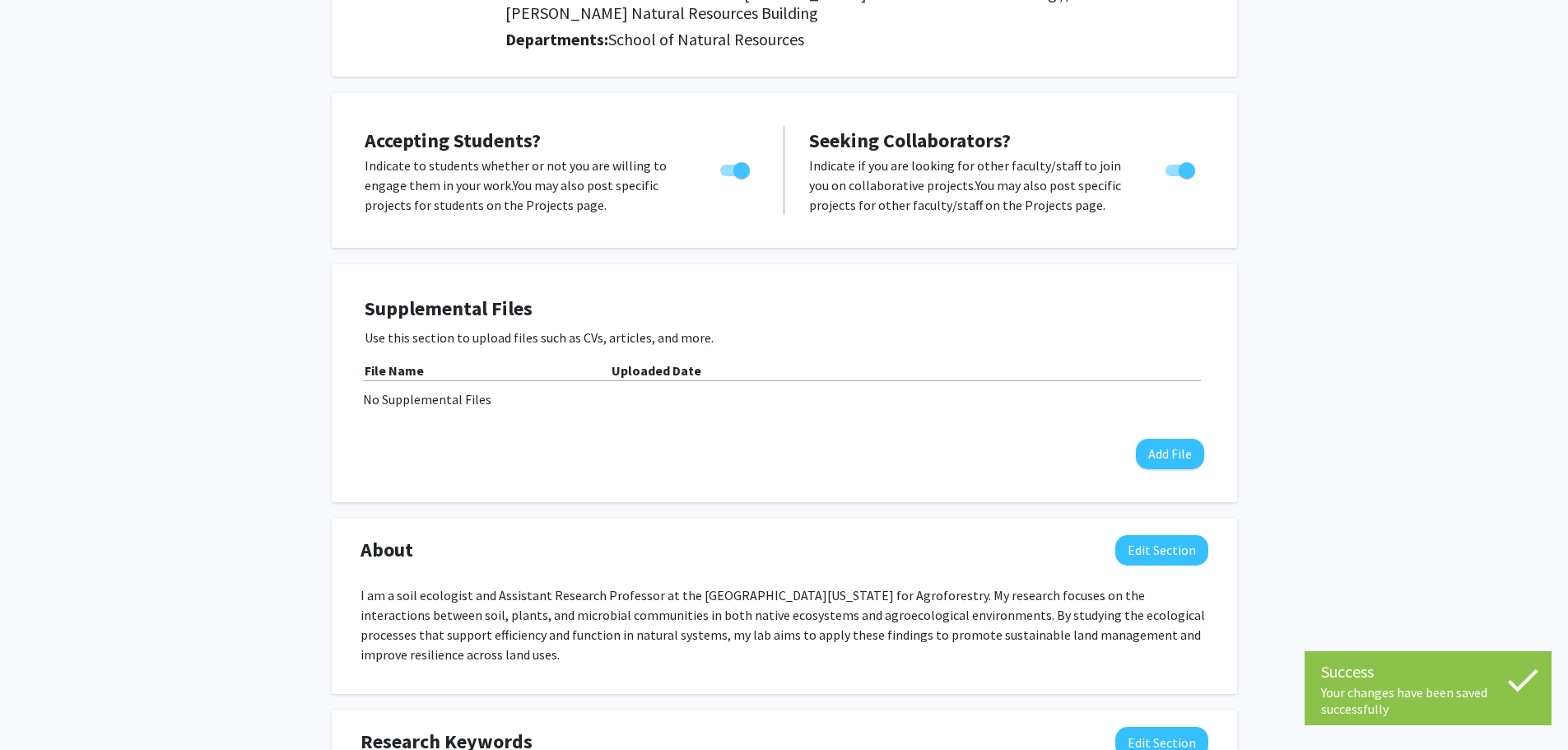
scroll to position [0, 0]
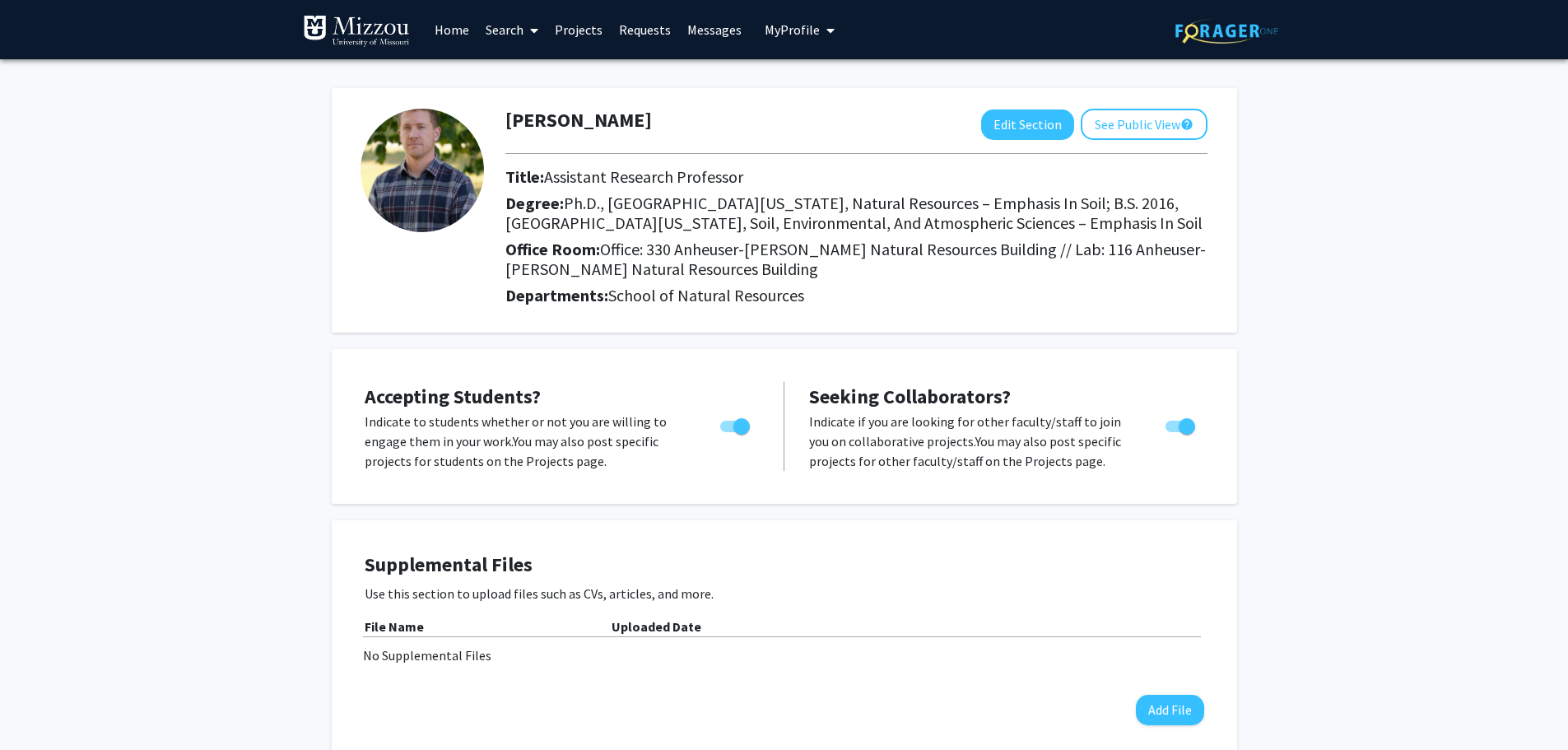
click at [420, 162] on img at bounding box center [421, 170] width 124 height 124
click at [585, 34] on link "Projects" at bounding box center [579, 30] width 64 height 57
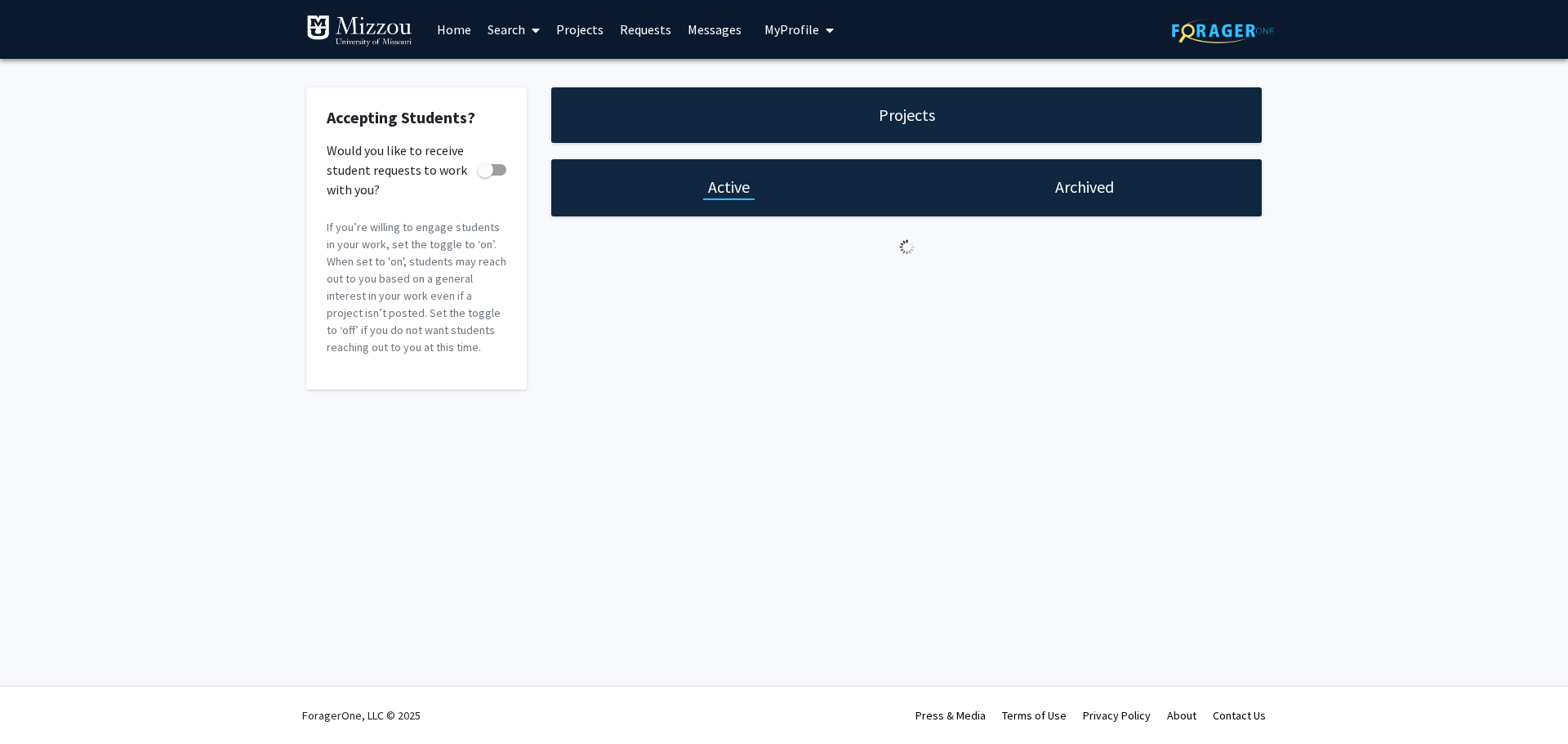
checkbox input "true"
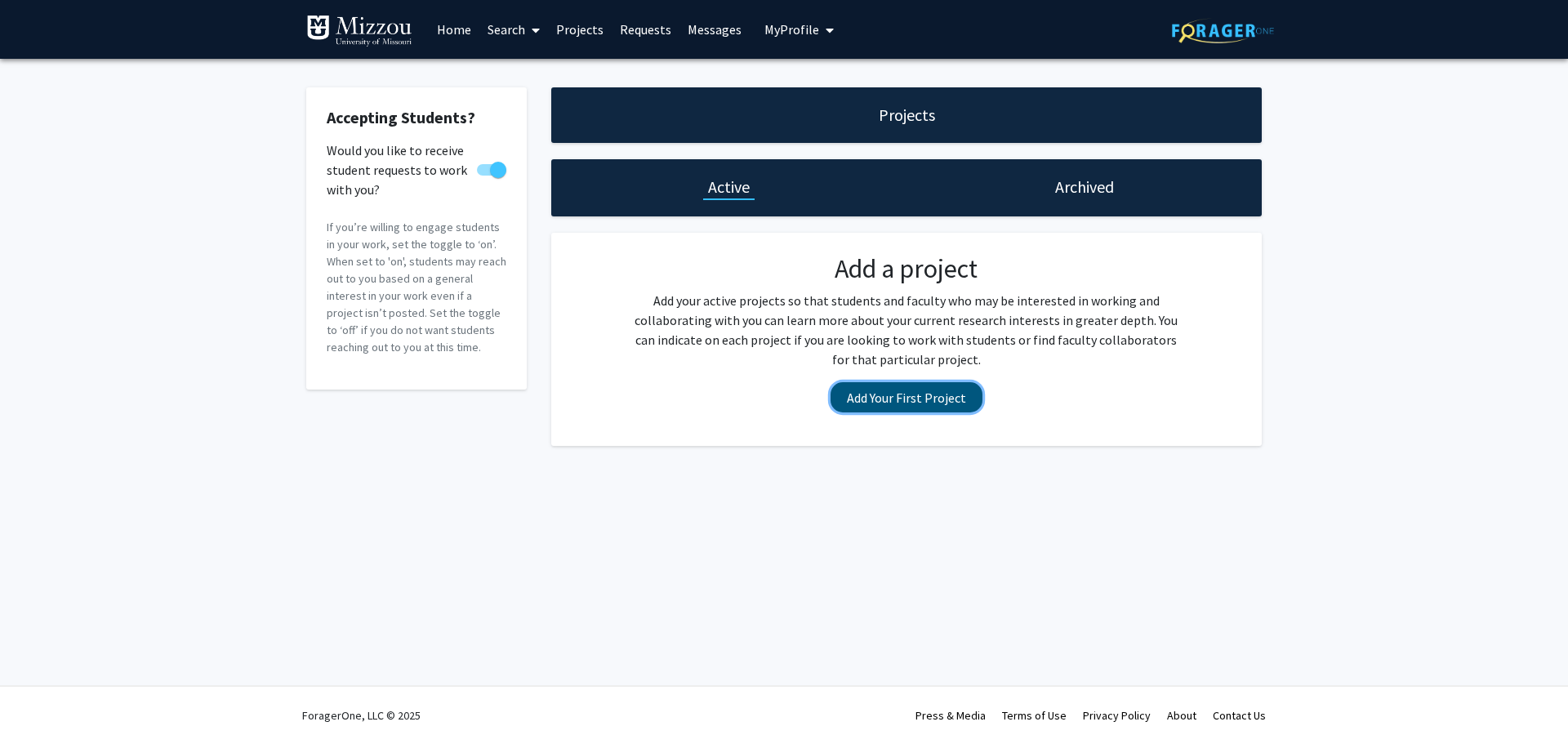
click at [902, 405] on button "Add Your First Project" at bounding box center [907, 397] width 152 height 30
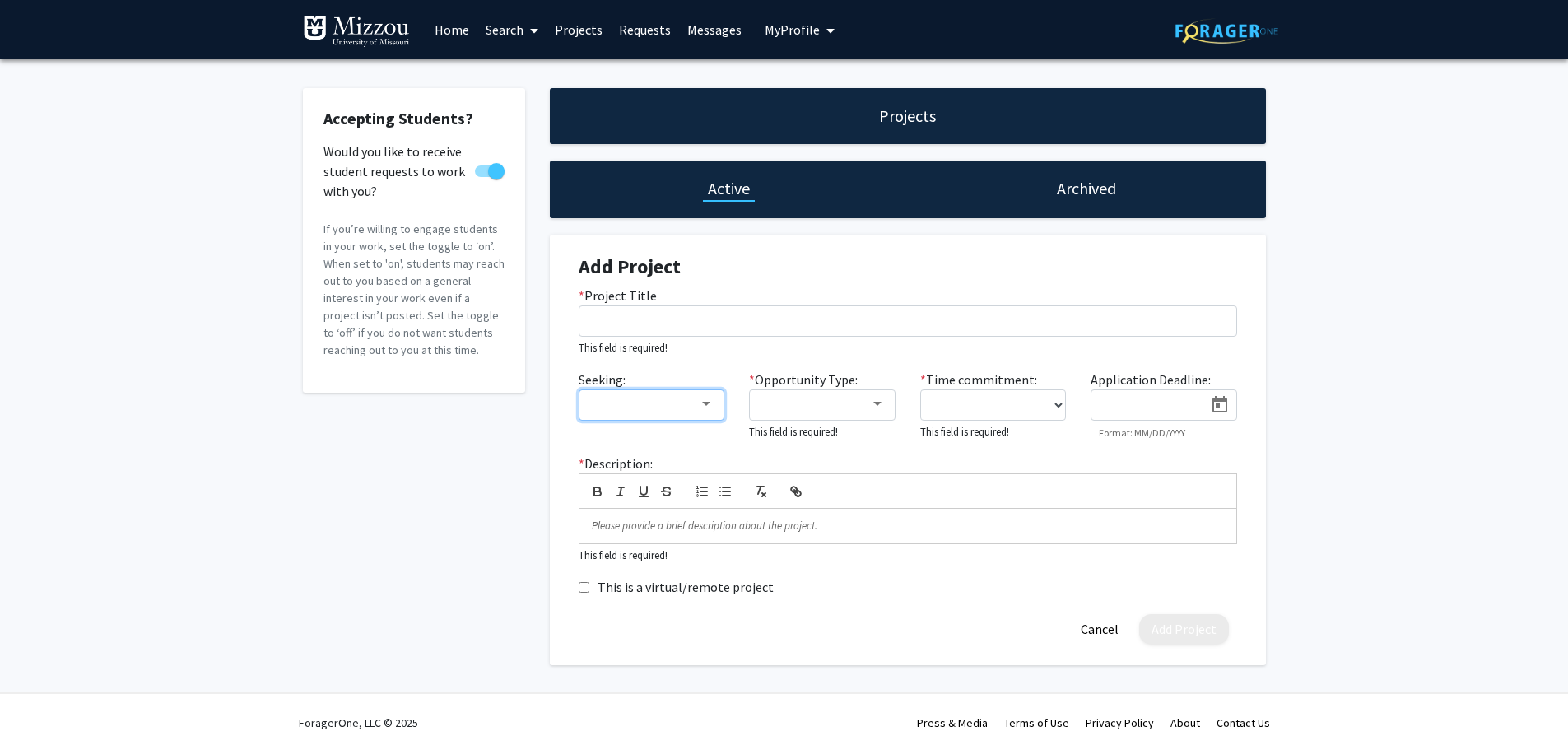
click at [703, 410] on div at bounding box center [706, 404] width 14 height 13
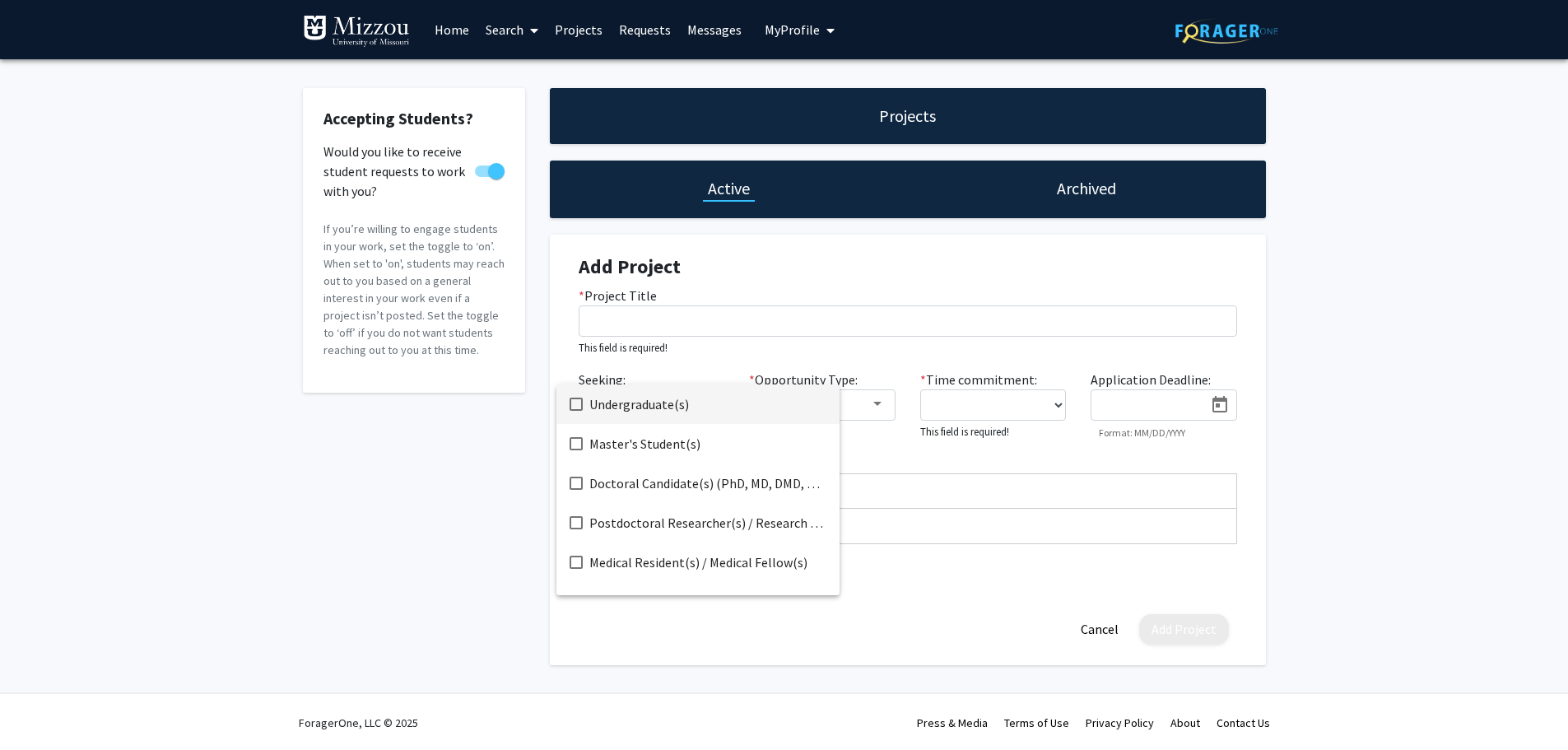
click at [429, 511] on div at bounding box center [784, 375] width 1568 height 750
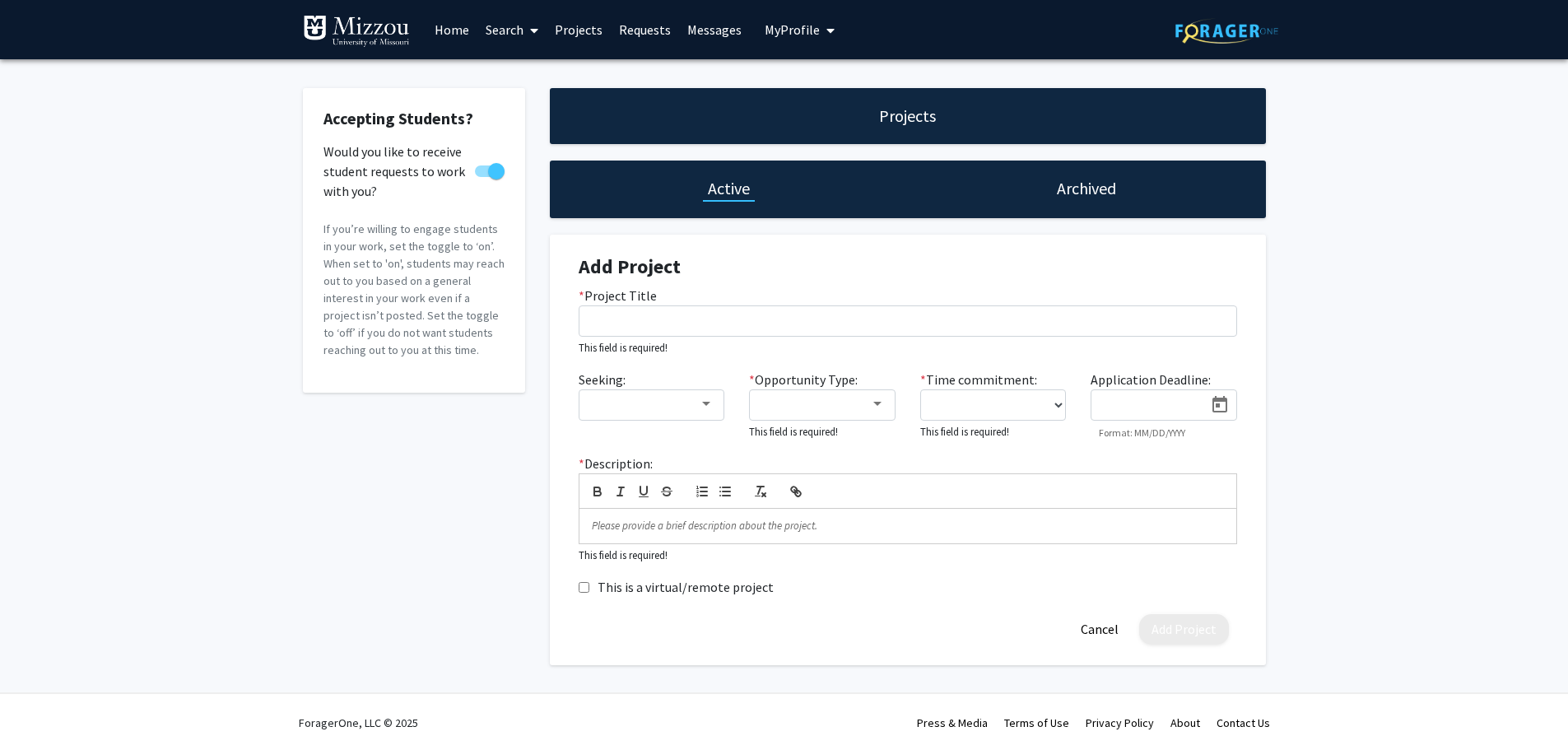
click at [1350, 182] on div "Accepting Students? Would you like to receive student requests to work with you…" at bounding box center [784, 380] width 1568 height 643
